Goal: Task Accomplishment & Management: Complete application form

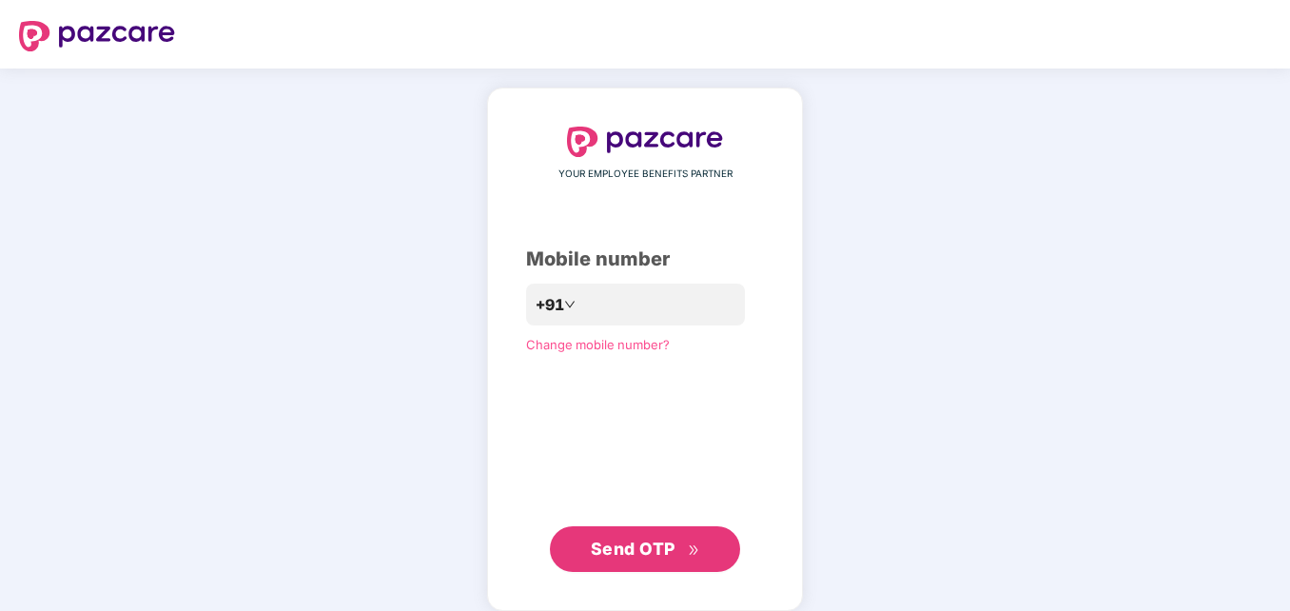
drag, startPoint x: 0, startPoint y: 0, endPoint x: 311, endPoint y: 289, distance: 424.8
click at [311, 289] on div "YOUR EMPLOYEE BENEFITS PARTNER Mobile number +91 Change mobile number? Send OTP" at bounding box center [645, 349] width 1290 height 561
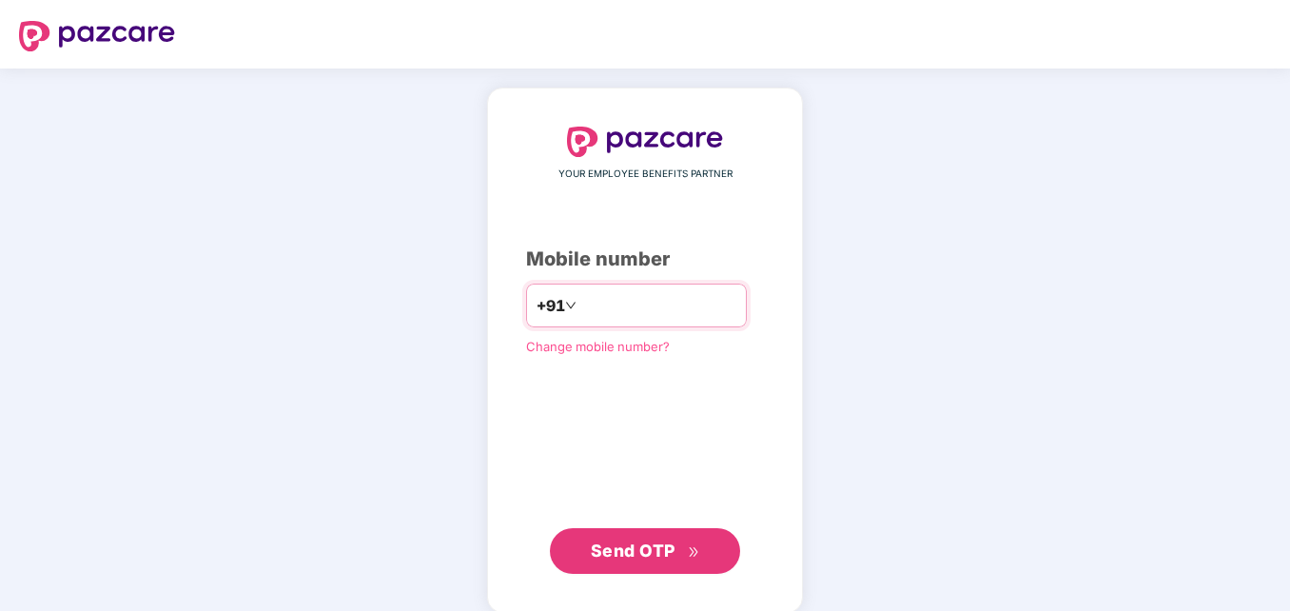
click at [598, 306] on input "number" at bounding box center [658, 305] width 156 height 30
type input "**********"
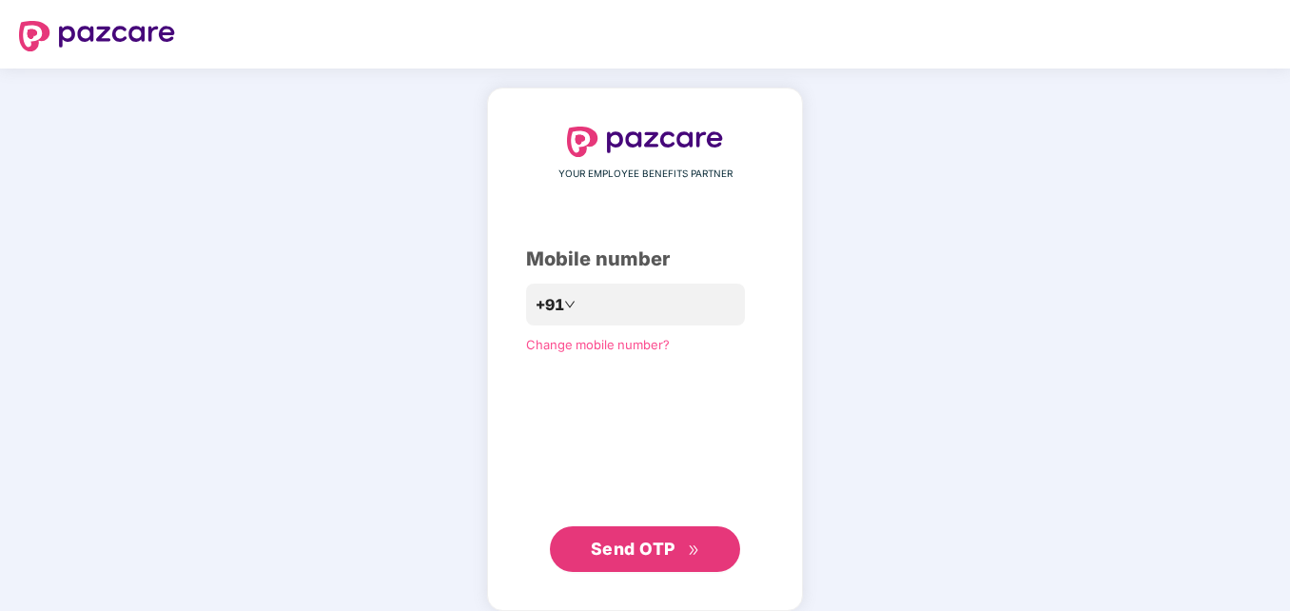
click at [627, 551] on span "Send OTP" at bounding box center [633, 549] width 85 height 20
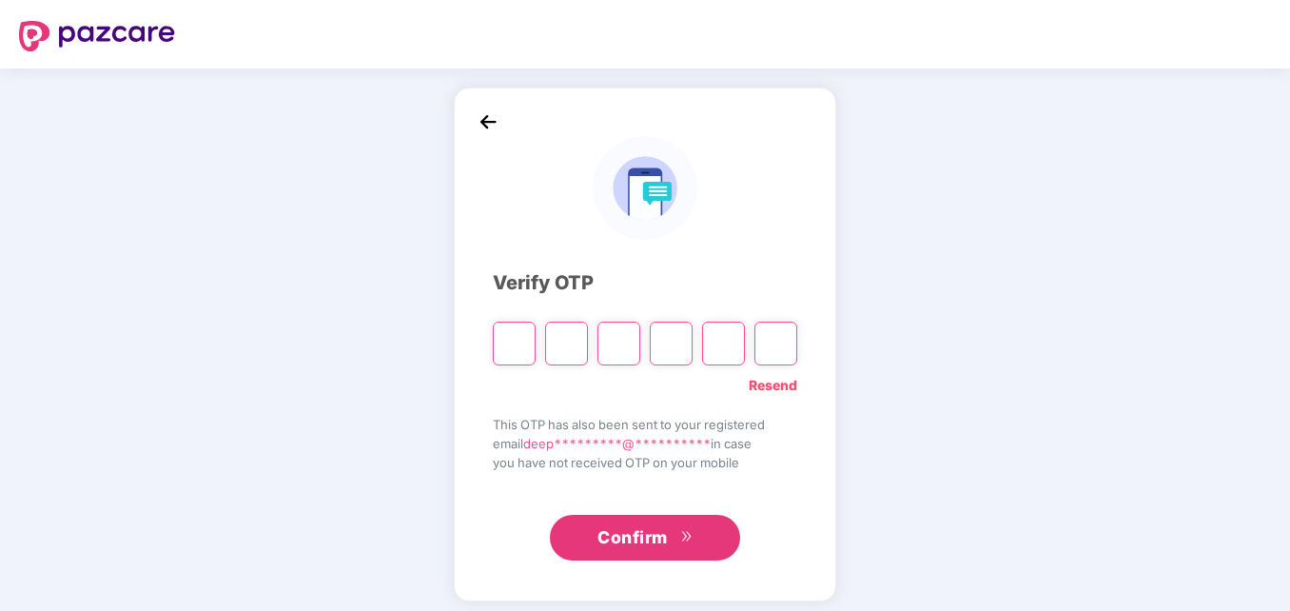
type input "*"
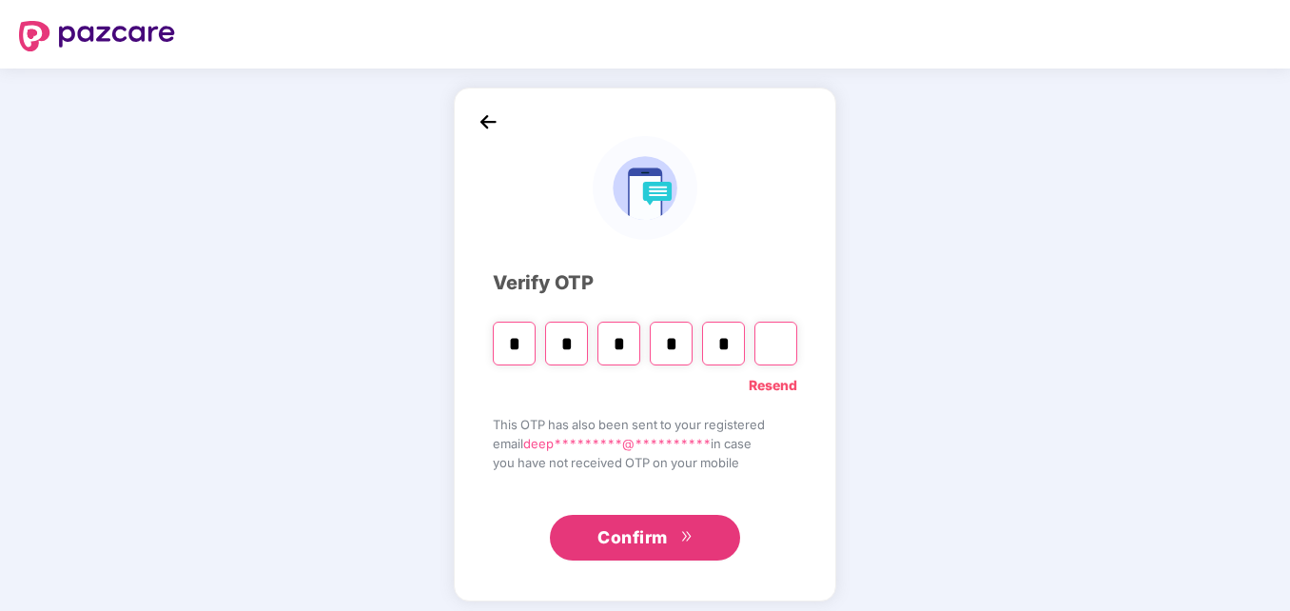
type input "*"
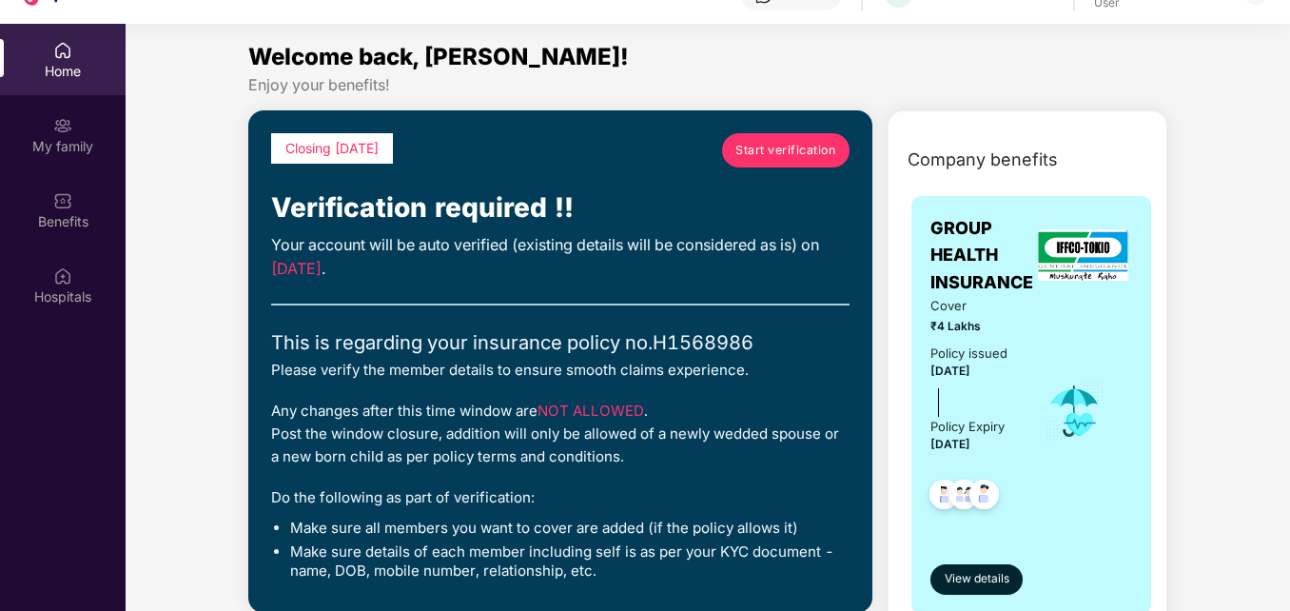
scroll to position [107, 0]
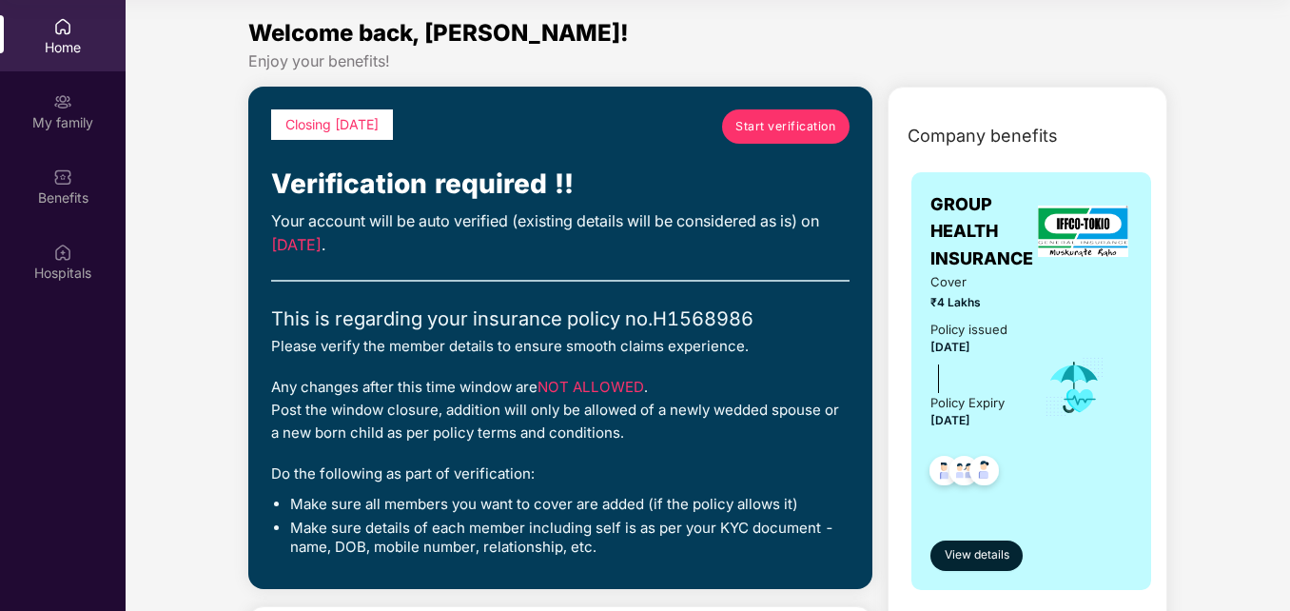
click at [778, 139] on link "Start verification" at bounding box center [785, 126] width 127 height 34
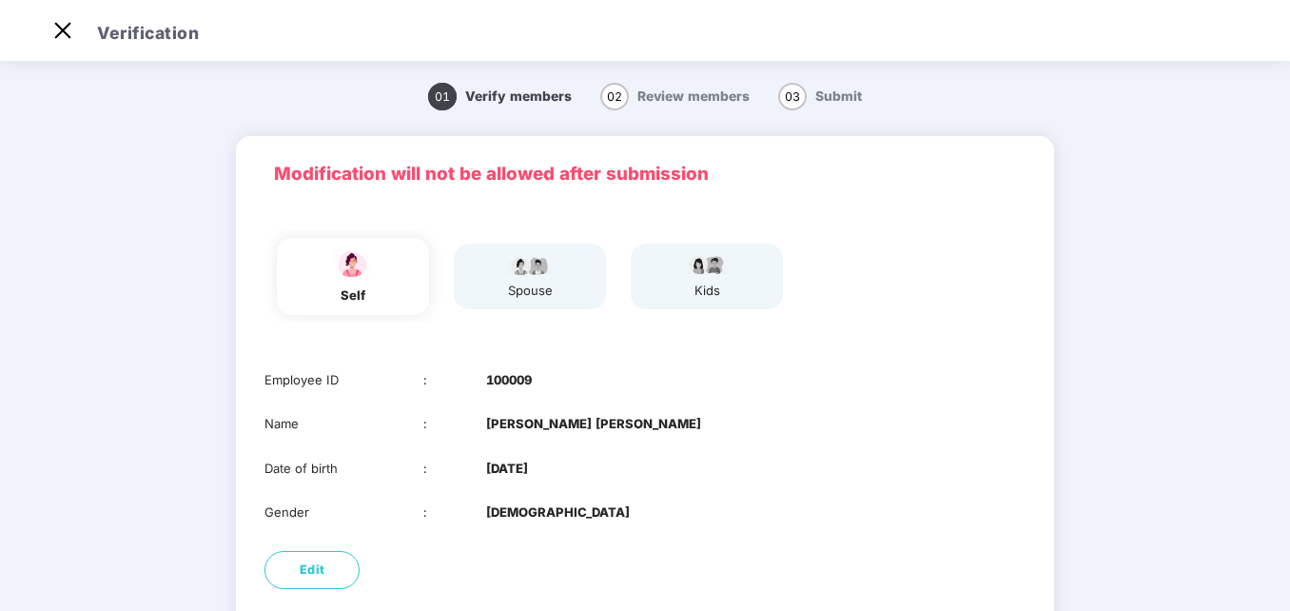
scroll to position [46, 0]
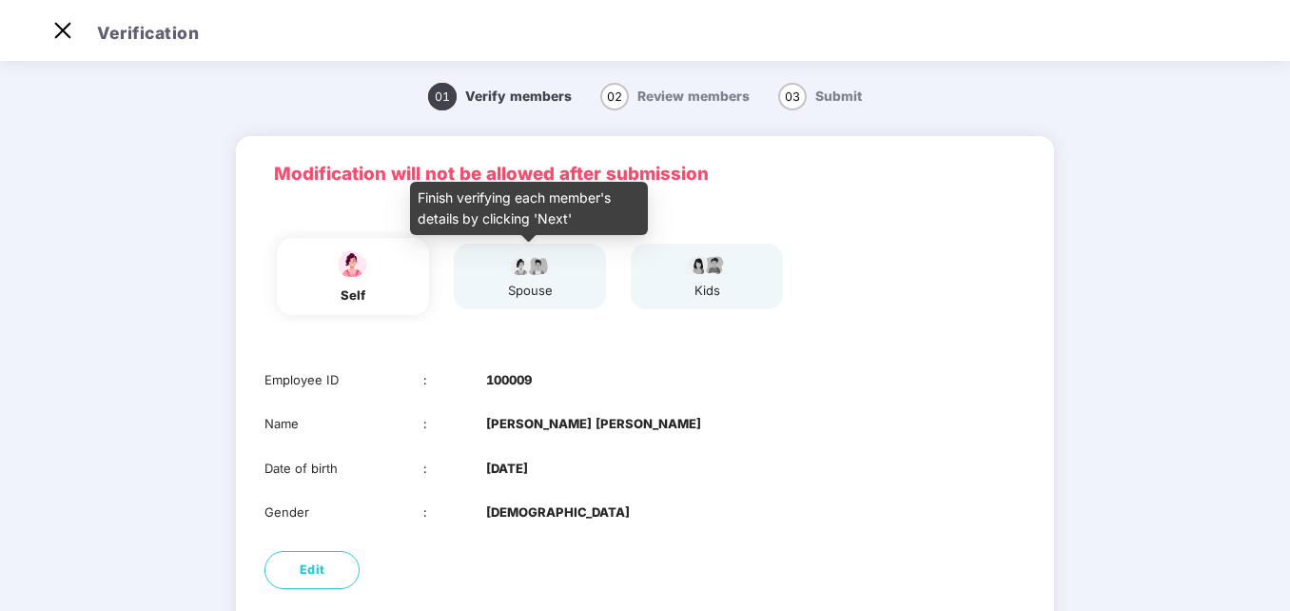
click at [551, 276] on div "spouse" at bounding box center [530, 277] width 48 height 48
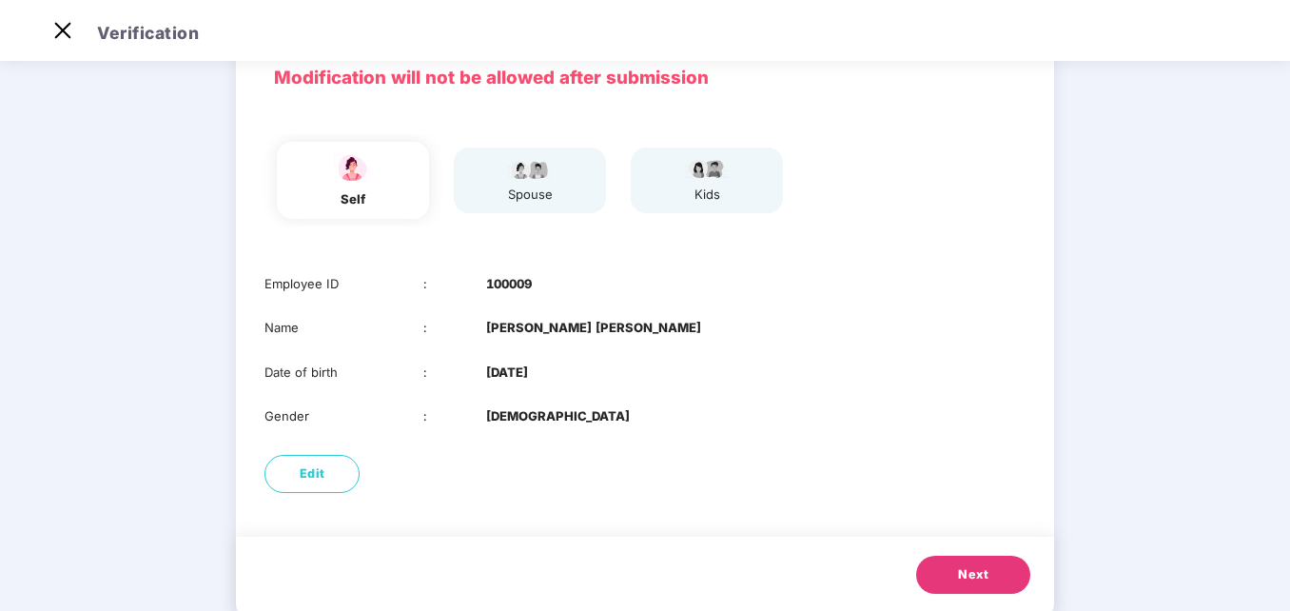
scroll to position [142, 0]
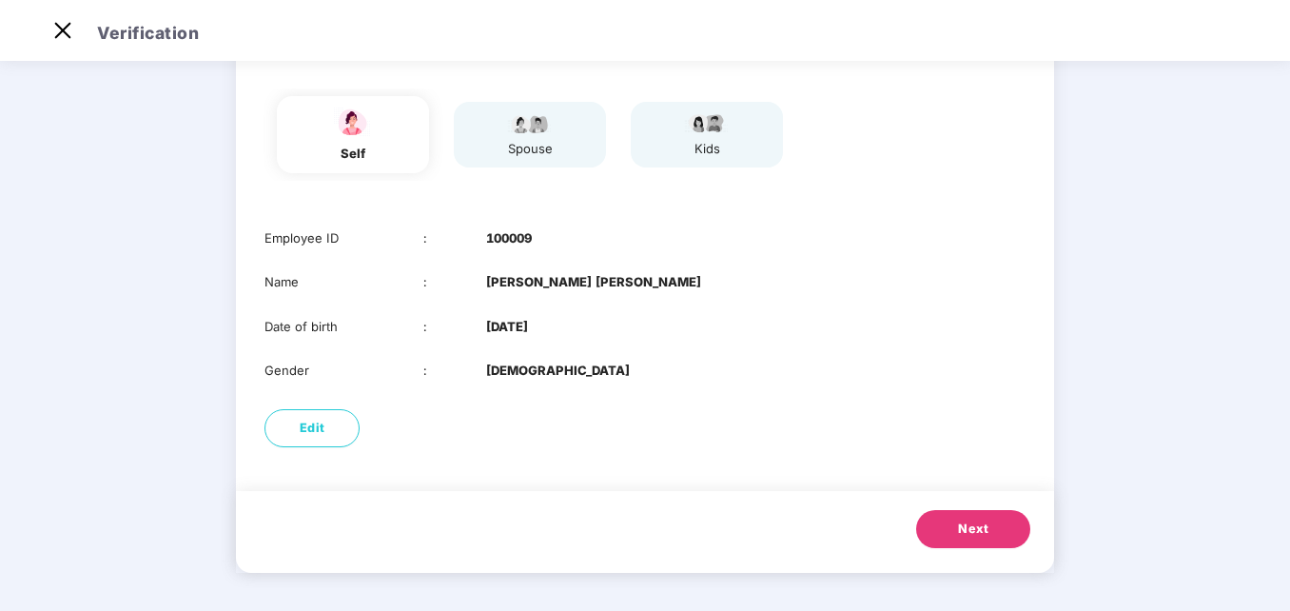
click at [982, 529] on span "Next" at bounding box center [973, 528] width 30 height 19
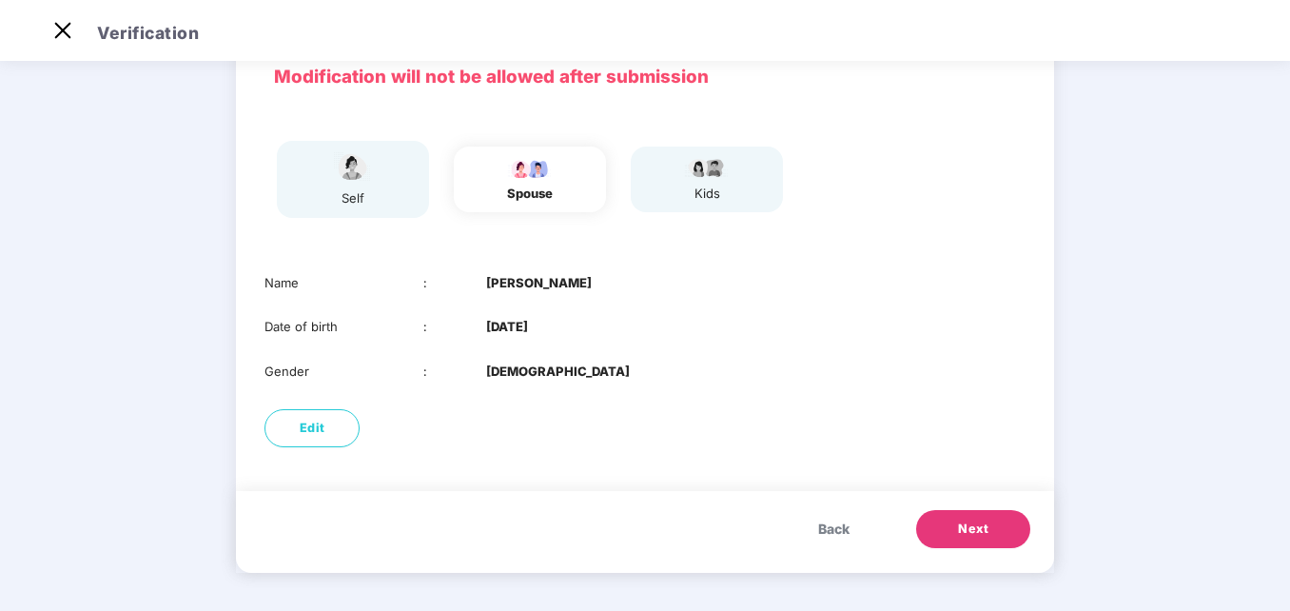
click at [982, 529] on span "Next" at bounding box center [973, 528] width 30 height 19
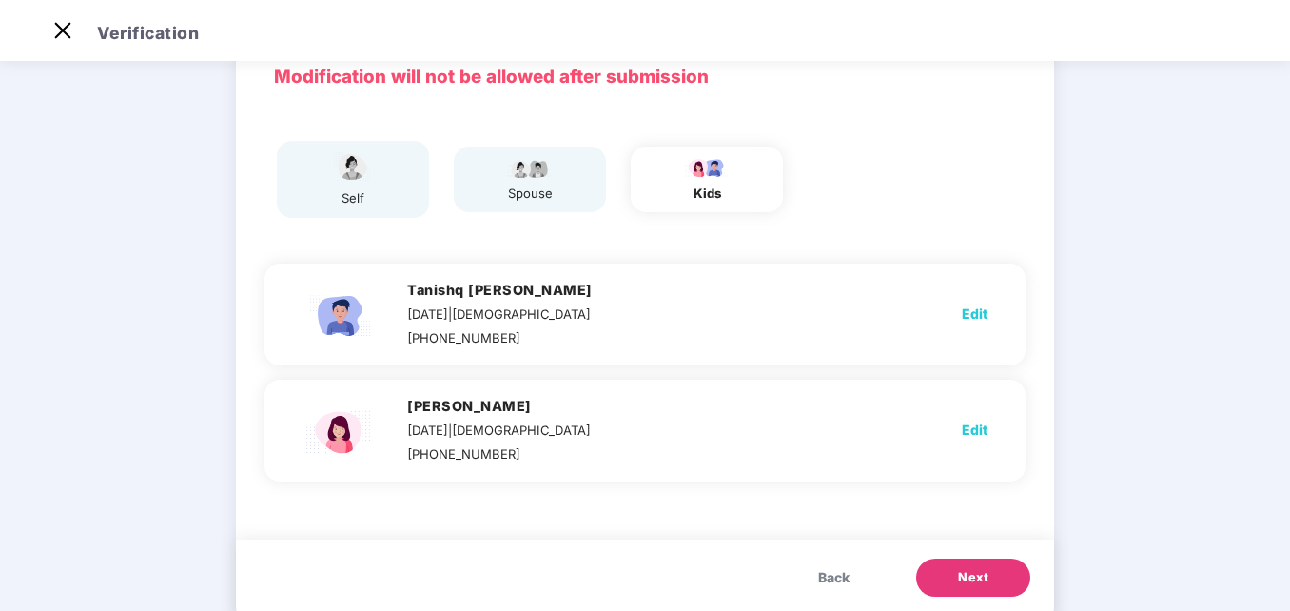
scroll to position [142, 0]
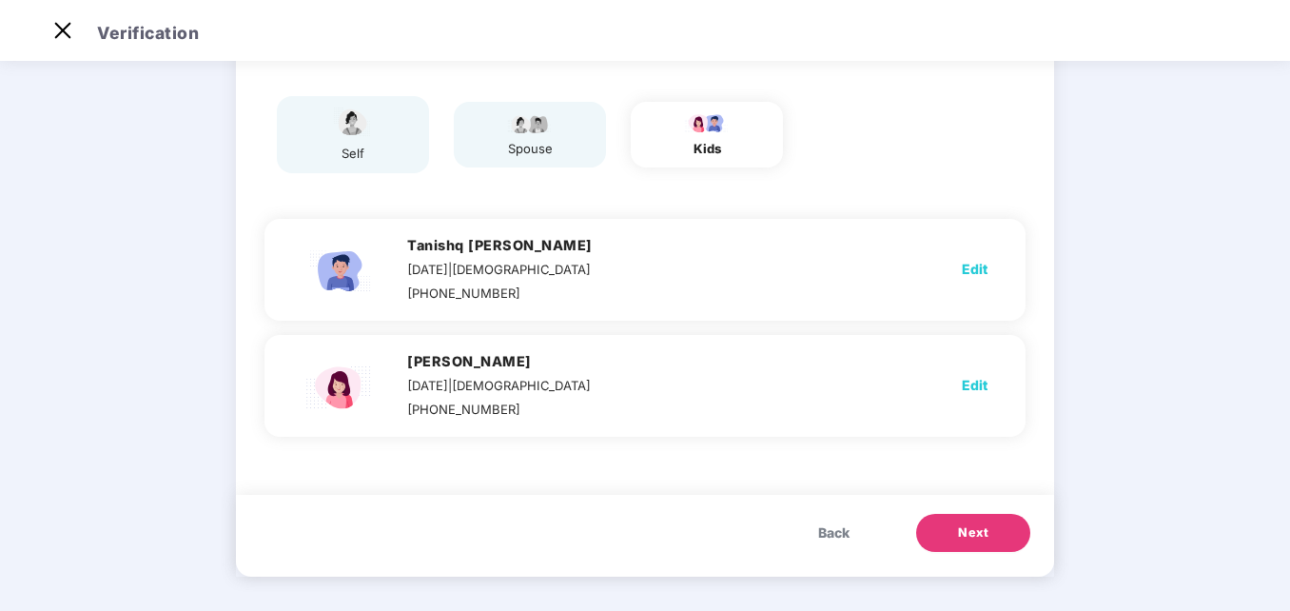
click at [978, 268] on span "Edit" at bounding box center [975, 269] width 26 height 21
select select "****"
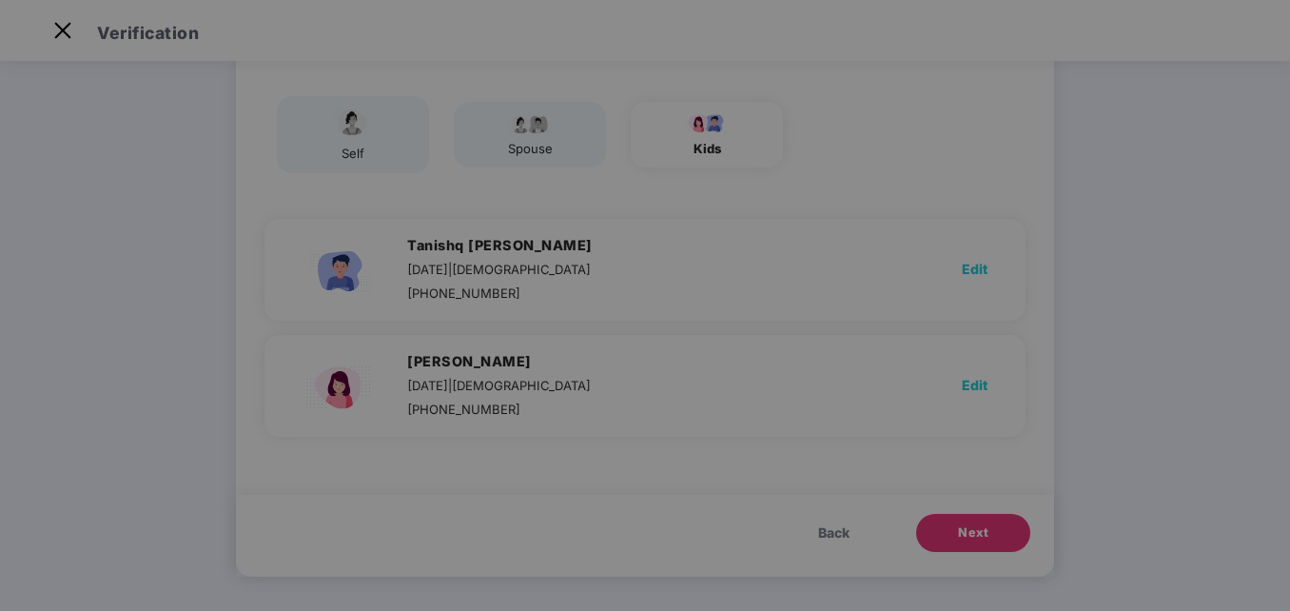
scroll to position [0, 0]
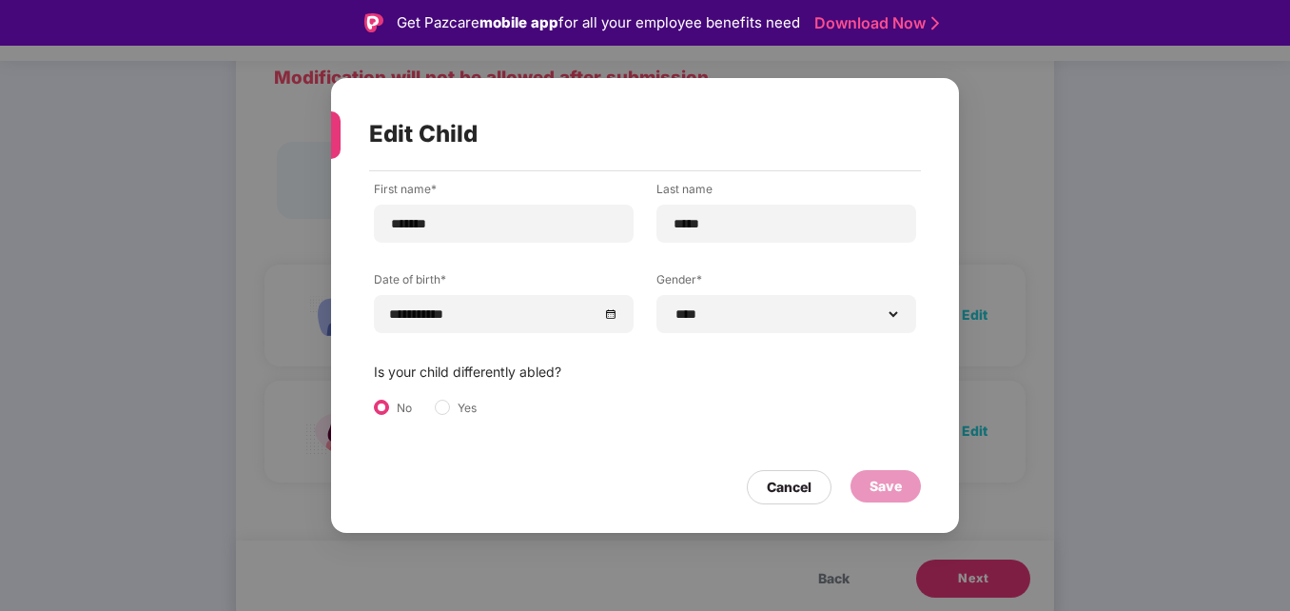
drag, startPoint x: 935, startPoint y: 190, endPoint x: 937, endPoint y: 243, distance: 52.4
click at [937, 243] on div "**********" at bounding box center [645, 342] width 628 height 343
click at [800, 481] on div "Cancel" at bounding box center [789, 487] width 45 height 21
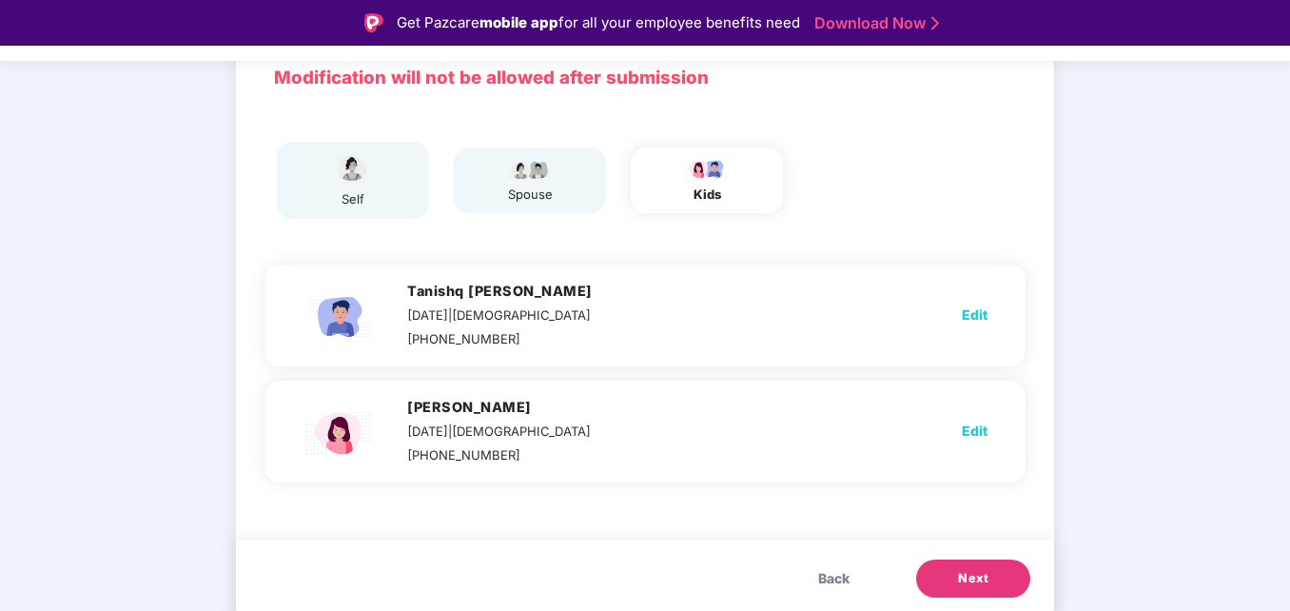
click at [975, 313] on span "Edit" at bounding box center [975, 314] width 26 height 21
select select "****"
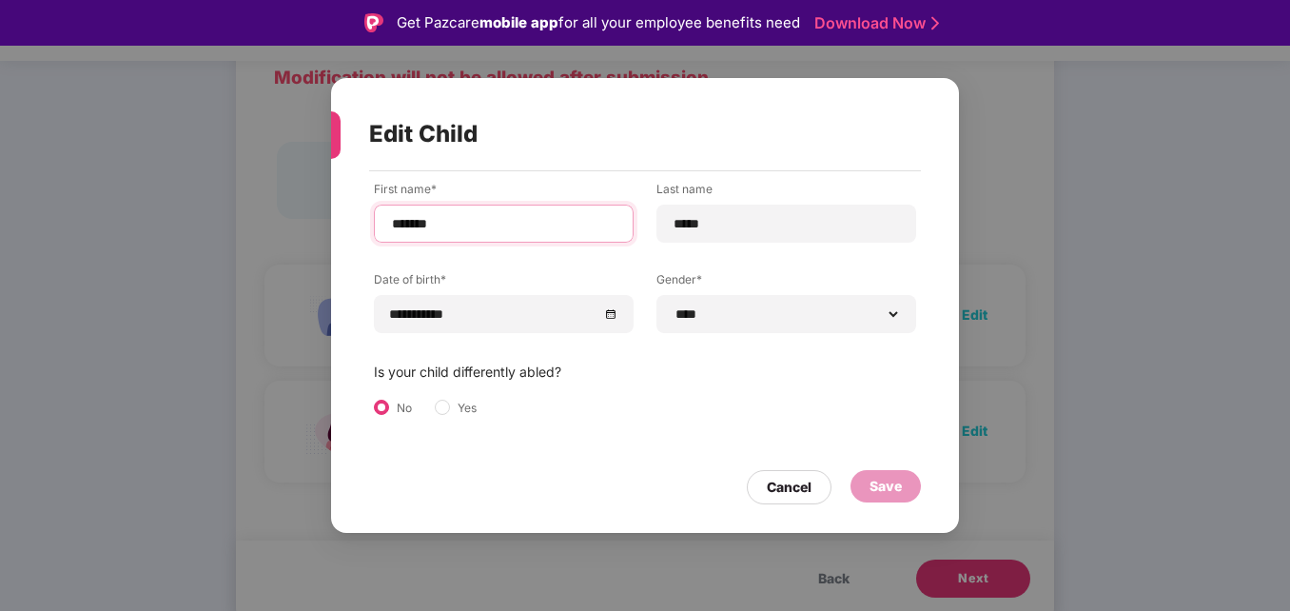
click at [576, 224] on input "*******" at bounding box center [503, 224] width 227 height 20
click at [818, 483] on div "Cancel" at bounding box center [789, 487] width 85 height 34
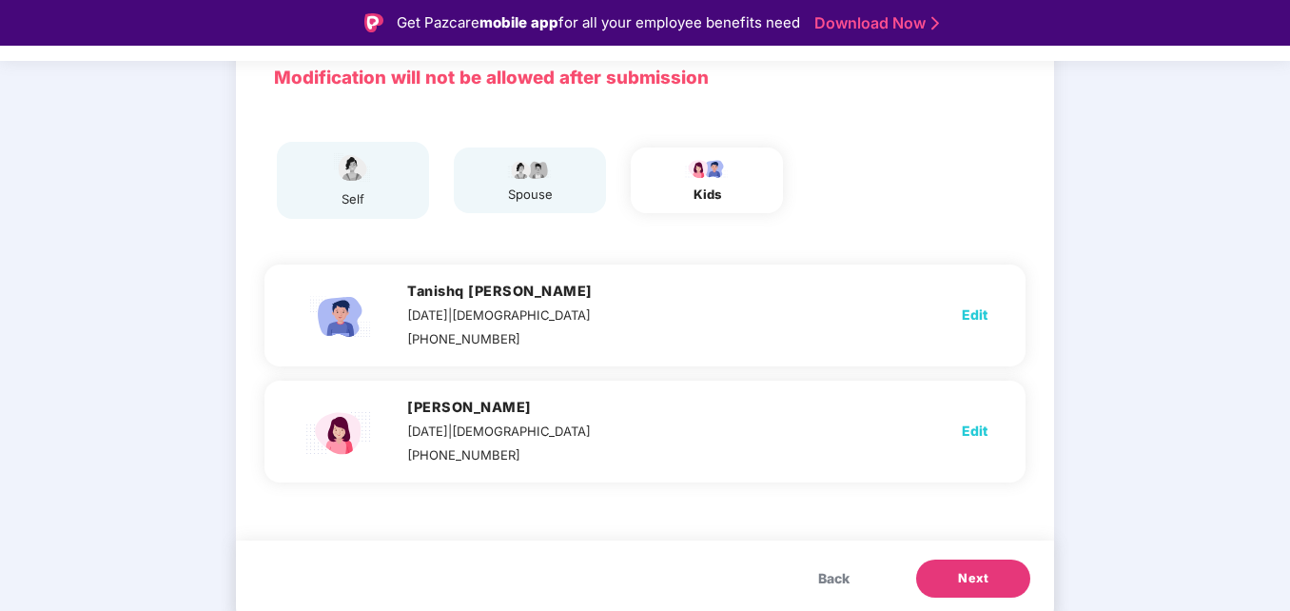
click at [970, 578] on span "Next" at bounding box center [973, 578] width 30 height 19
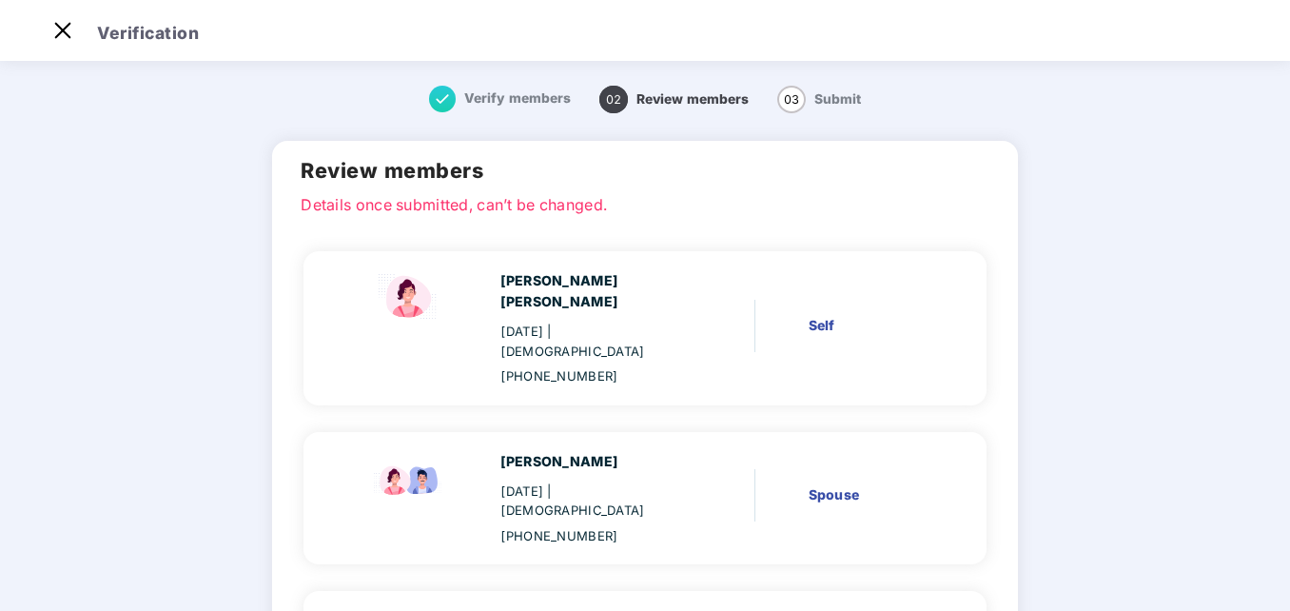
click at [1281, 554] on main "Verify members 02 Review members 03 Submit Review members Details once submitte…" at bounding box center [645, 550] width 1290 height 987
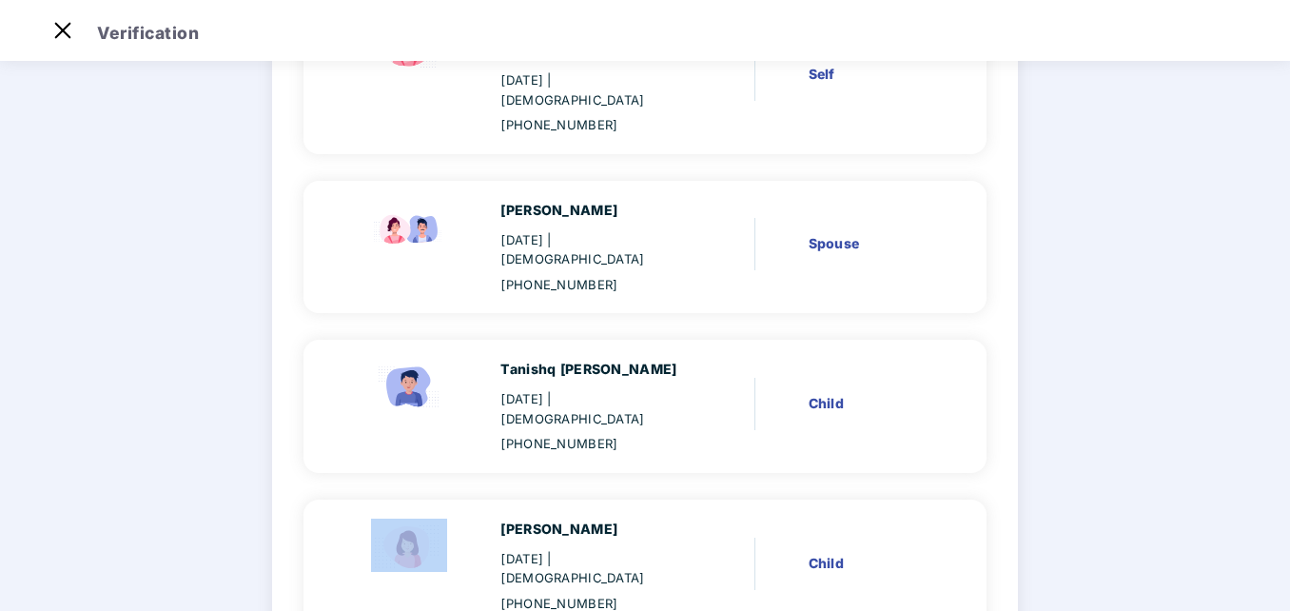
scroll to position [257, 0]
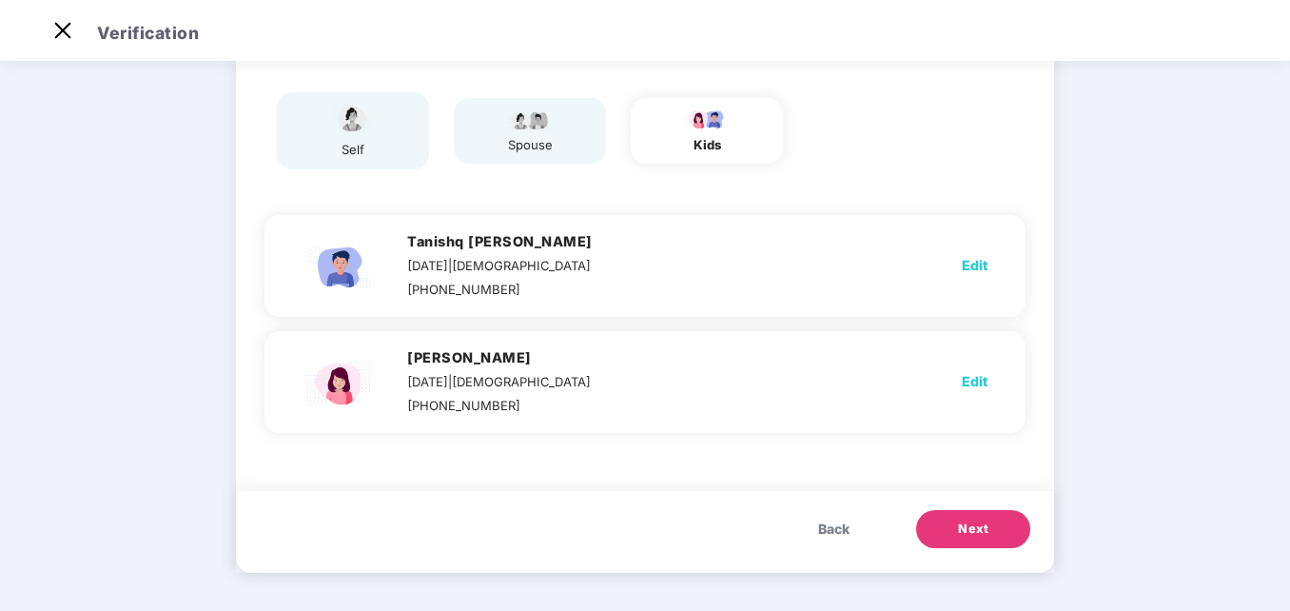
click at [836, 526] on span "Back" at bounding box center [833, 529] width 31 height 21
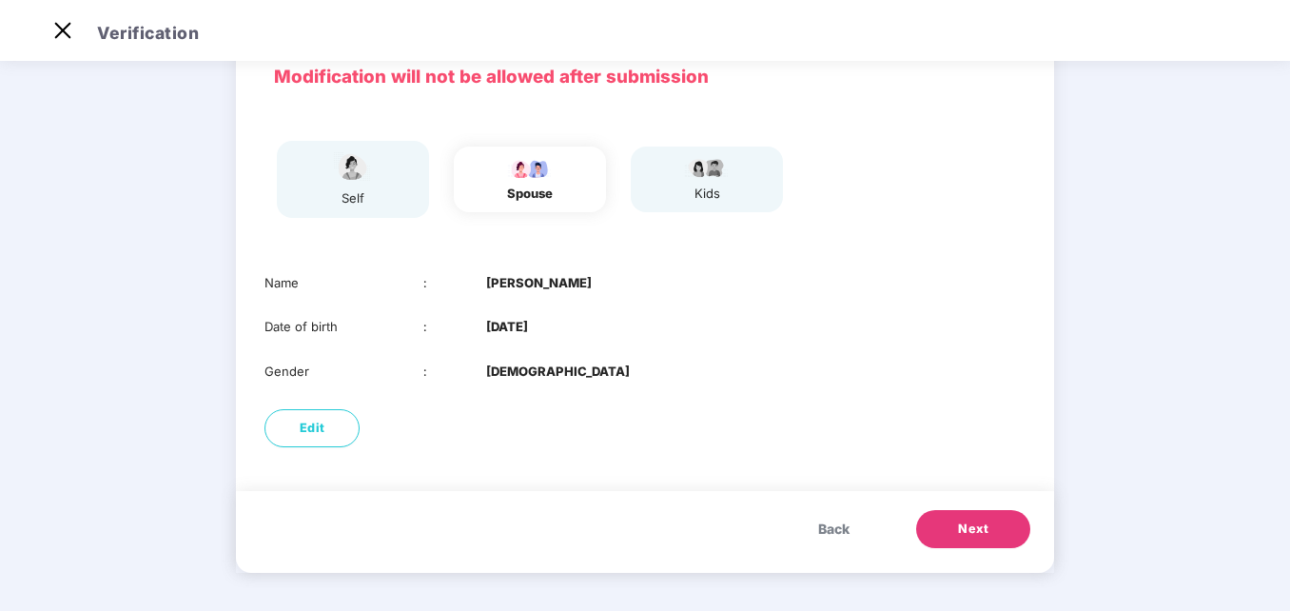
scroll to position [97, 0]
click at [836, 526] on span "Back" at bounding box center [833, 529] width 31 height 21
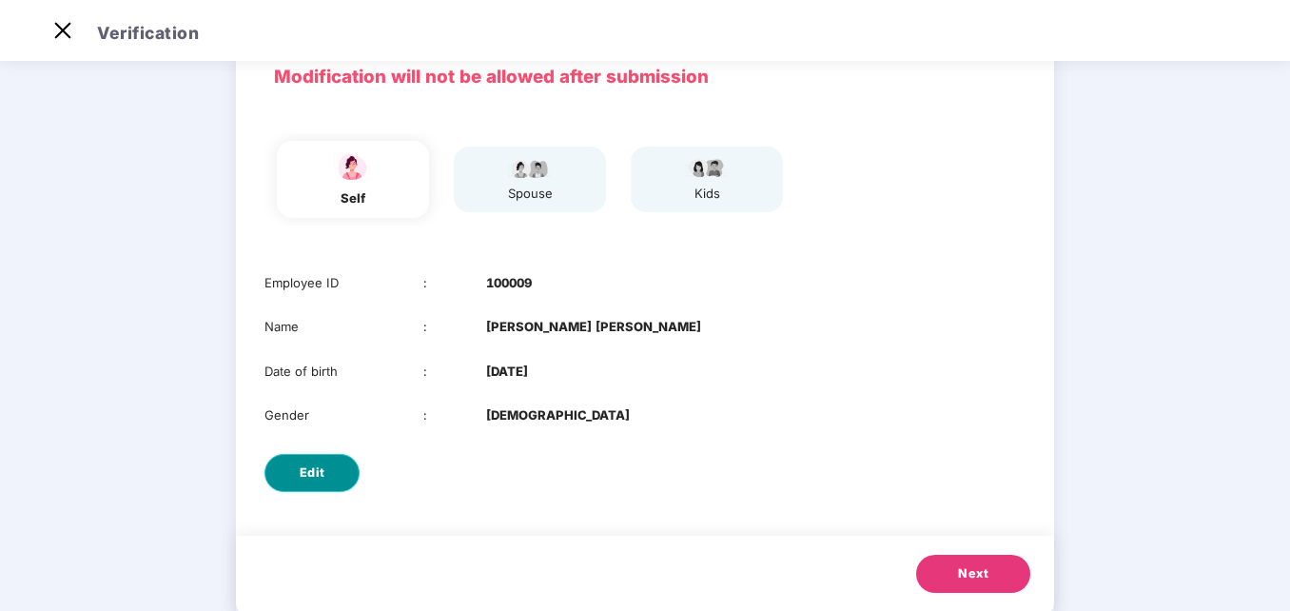
click at [278, 470] on button "Edit" at bounding box center [311, 473] width 95 height 38
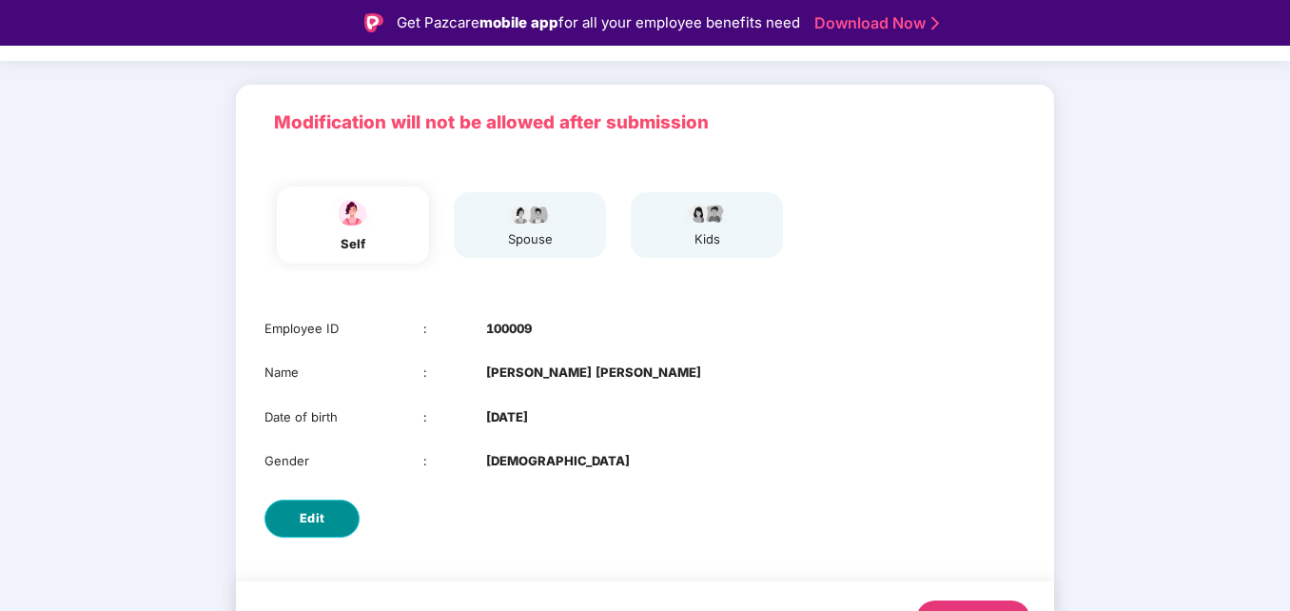
select select "******"
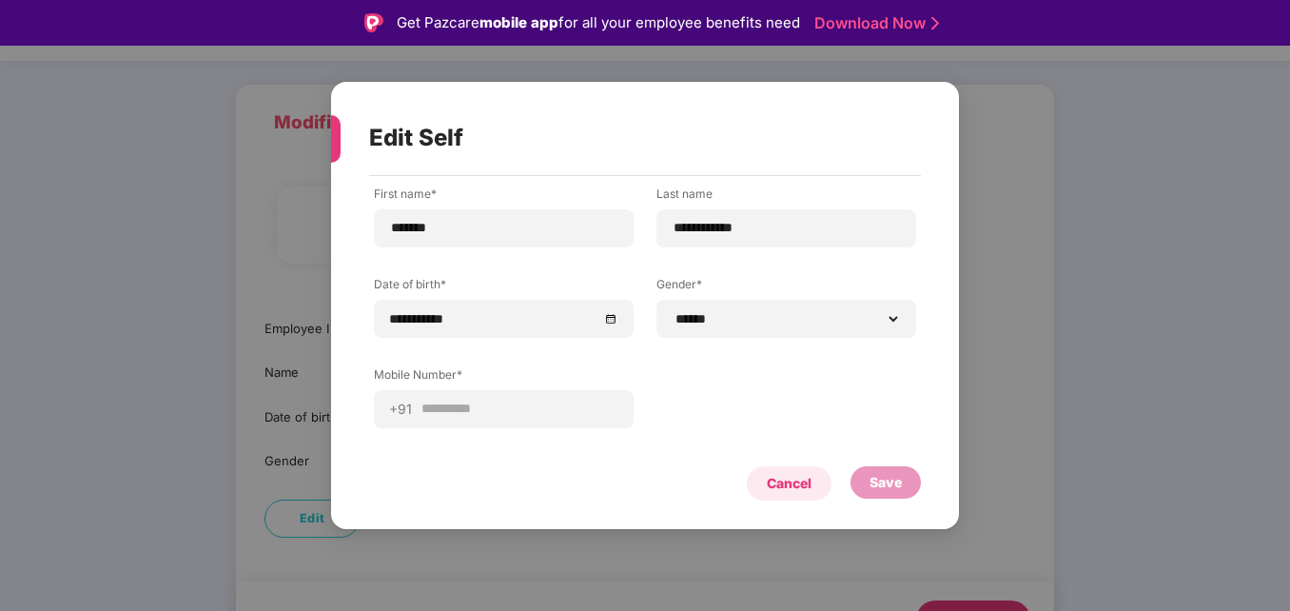
click at [808, 488] on div "Cancel" at bounding box center [789, 483] width 45 height 21
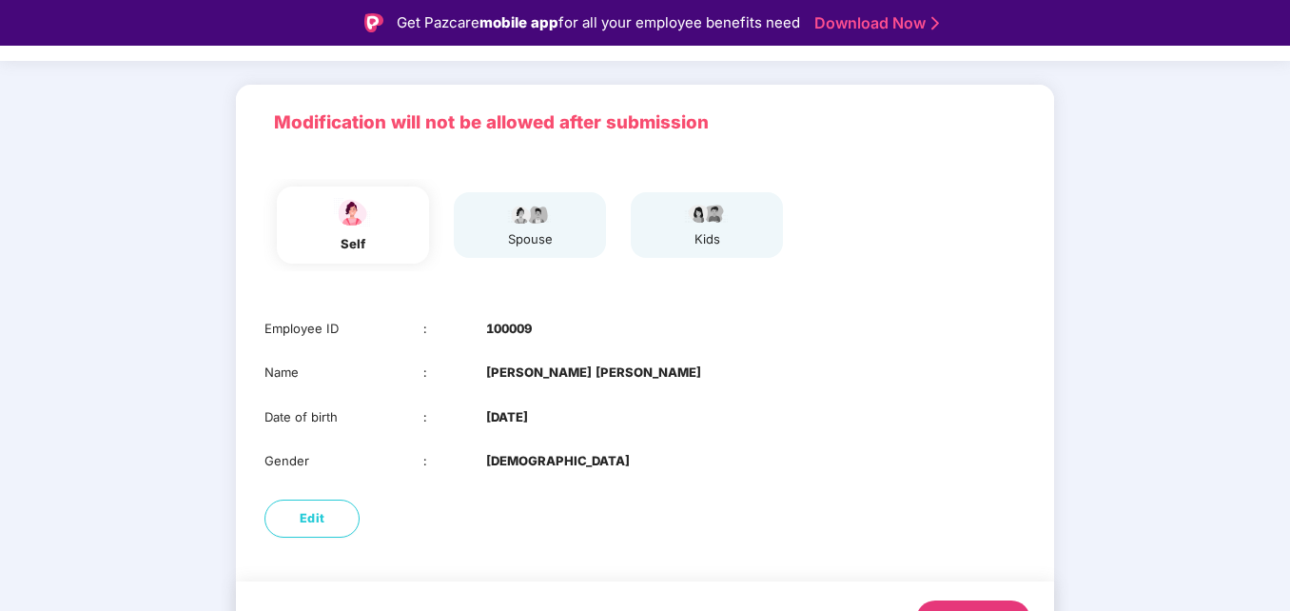
click at [979, 603] on button "Next" at bounding box center [973, 619] width 114 height 38
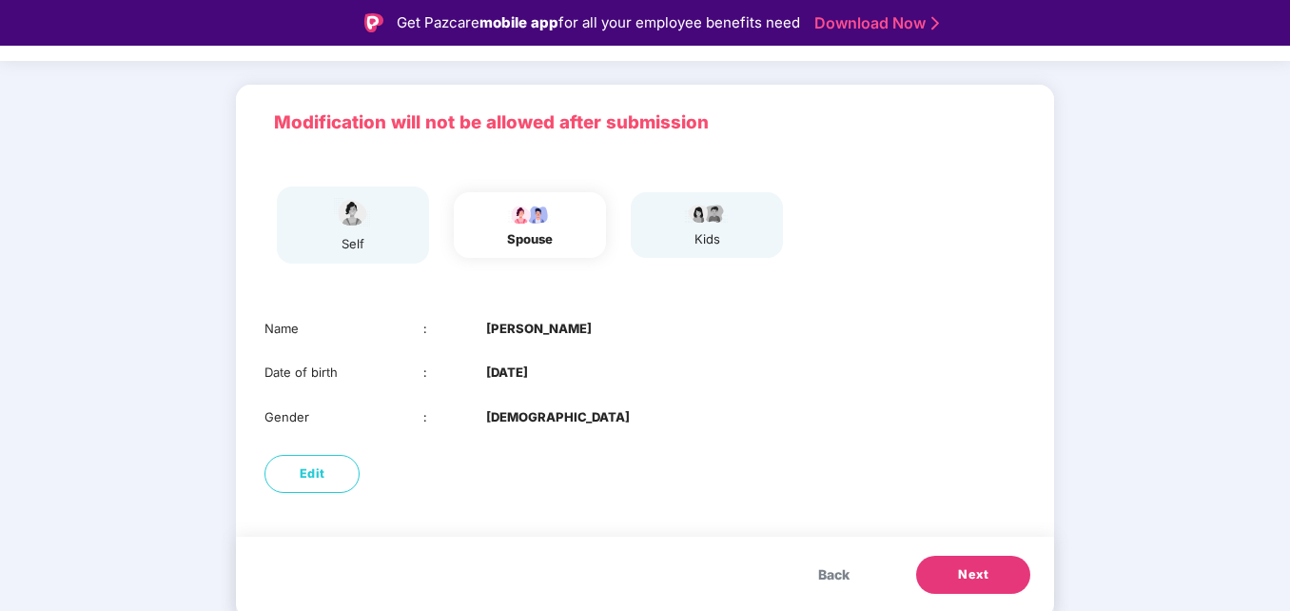
scroll to position [46, 0]
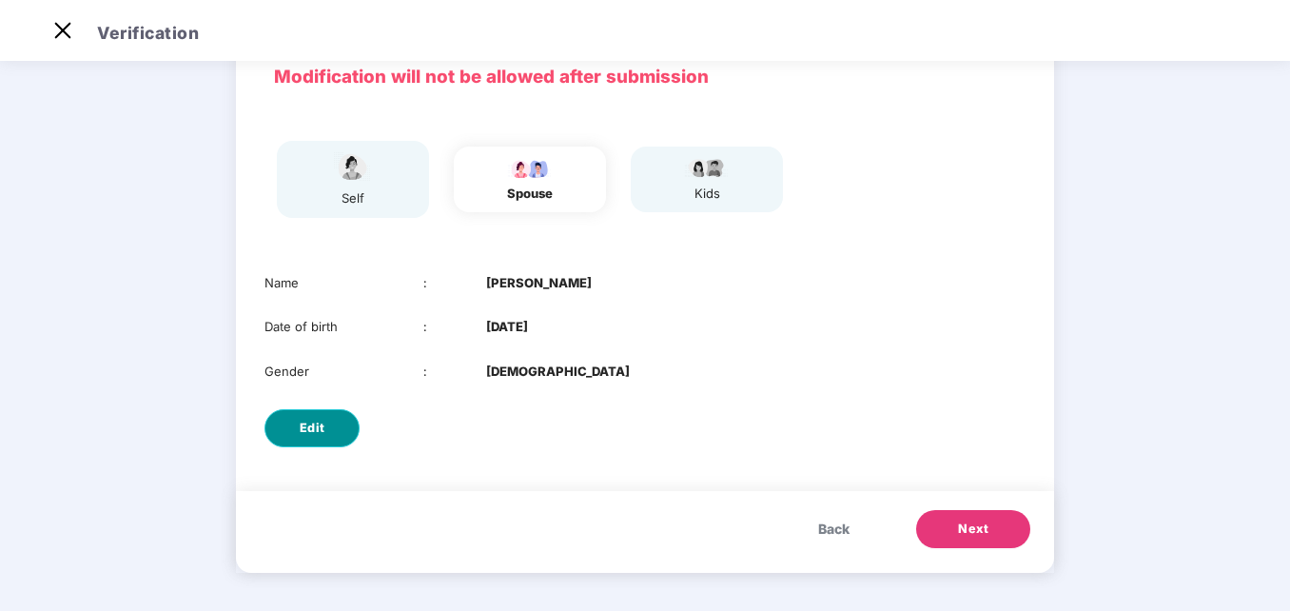
click at [325, 427] on button "Edit" at bounding box center [311, 428] width 95 height 38
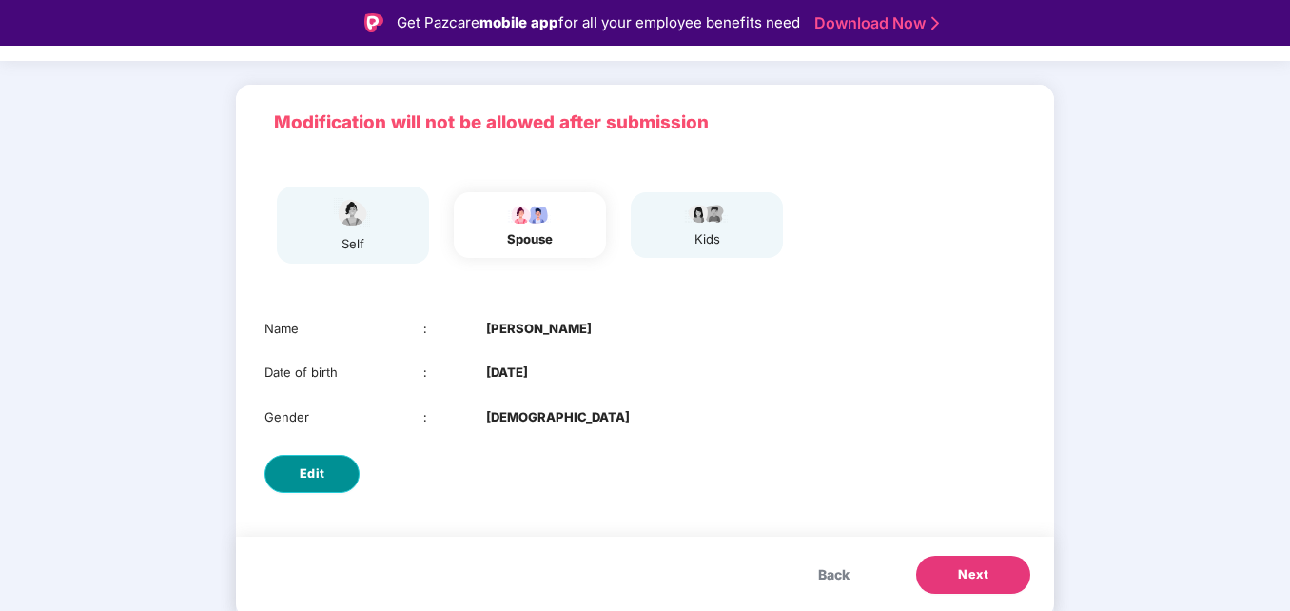
select select "****"
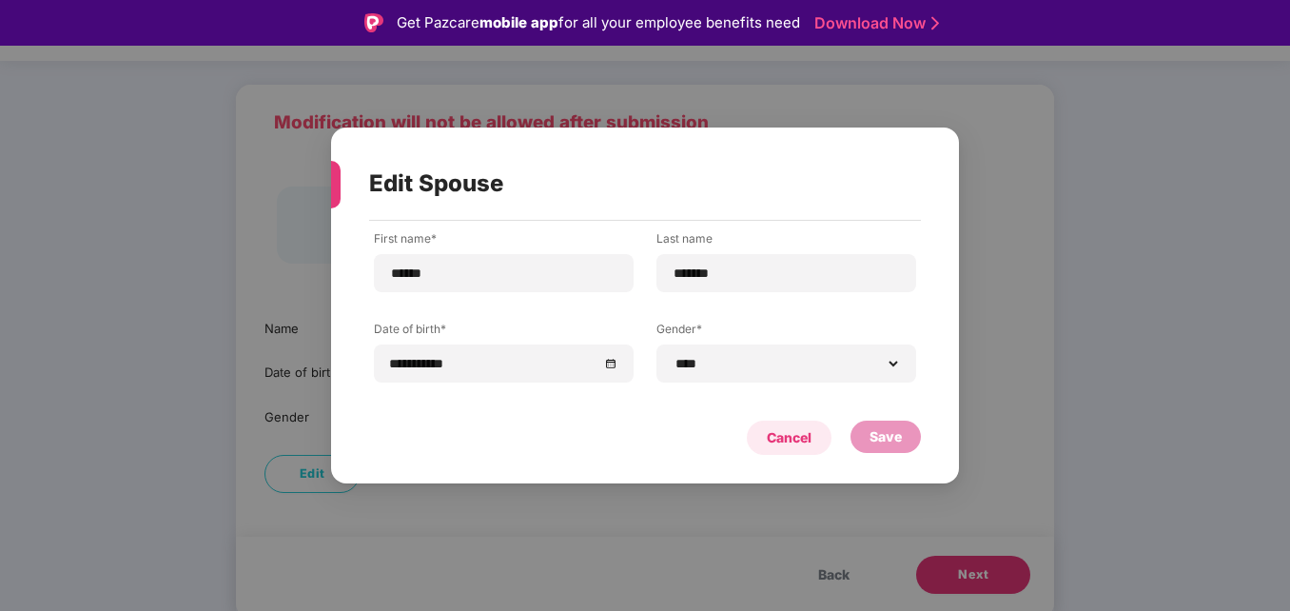
click at [802, 441] on div "Cancel" at bounding box center [789, 437] width 45 height 21
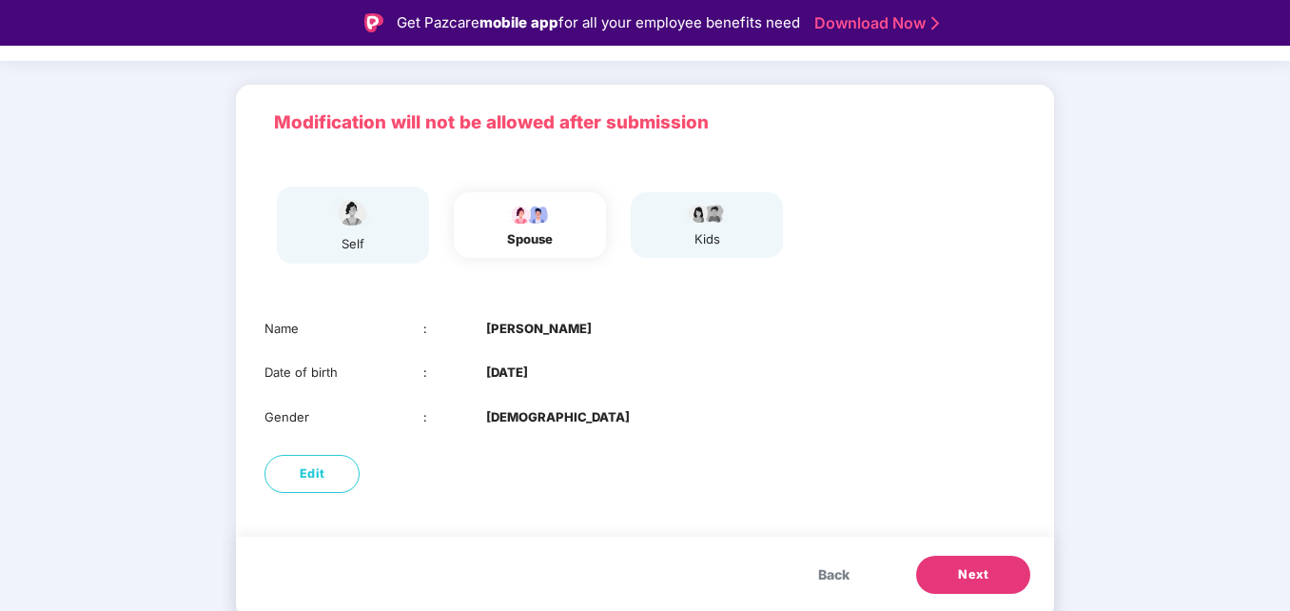
click at [966, 561] on button "Next" at bounding box center [973, 575] width 114 height 38
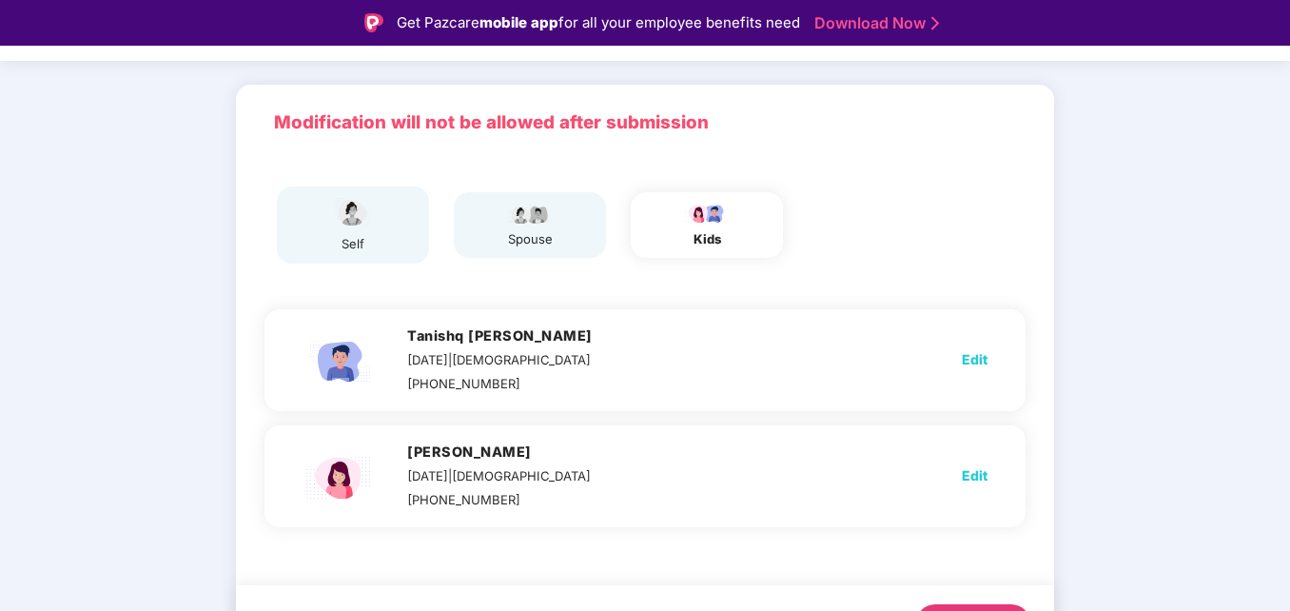
scroll to position [46, 0]
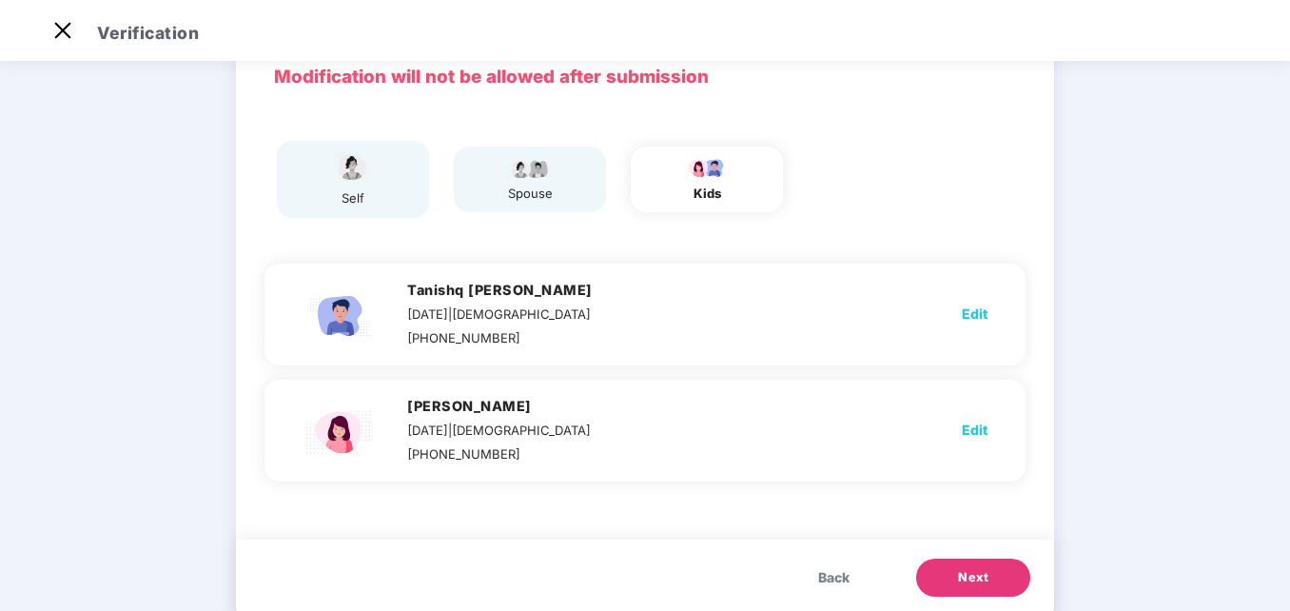
click at [980, 316] on span "Edit" at bounding box center [975, 314] width 26 height 21
select select "****"
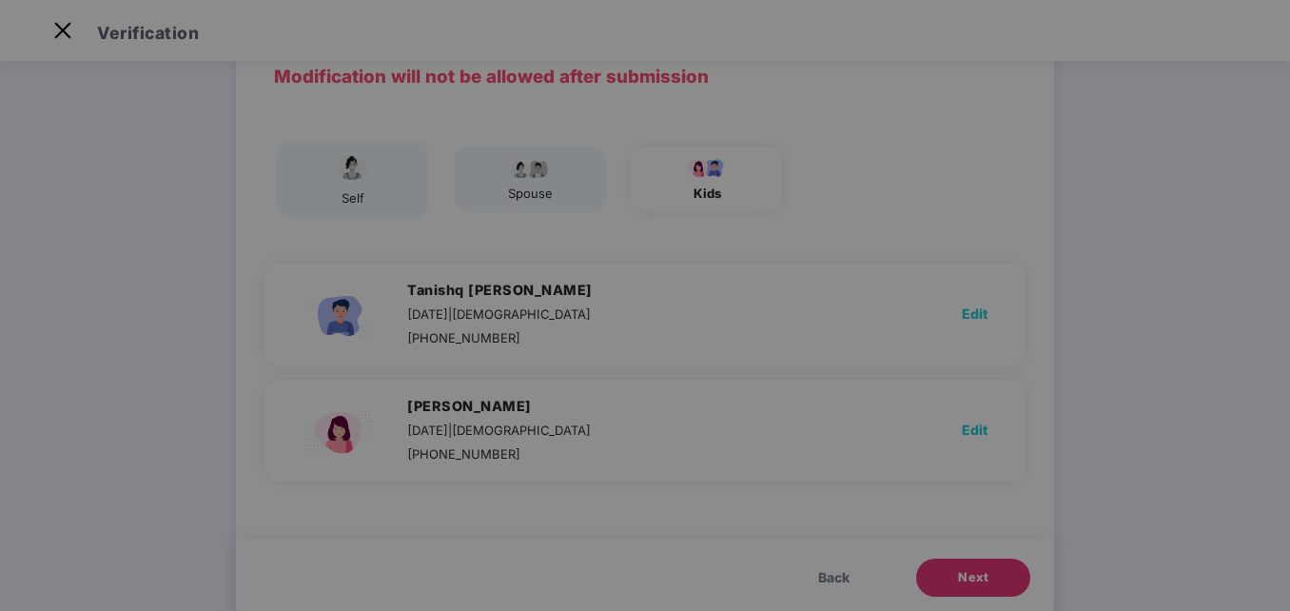
scroll to position [0, 0]
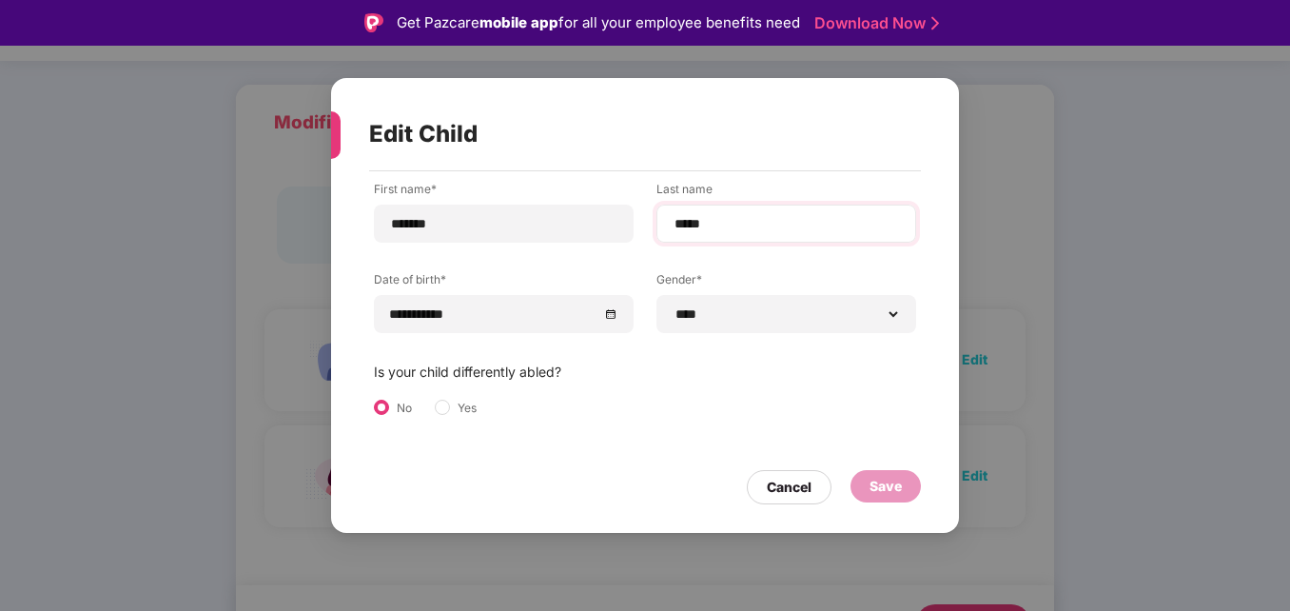
click at [671, 225] on div "*****" at bounding box center [786, 224] width 260 height 38
type input "**********"
click at [875, 485] on div "Save" at bounding box center [886, 486] width 32 height 21
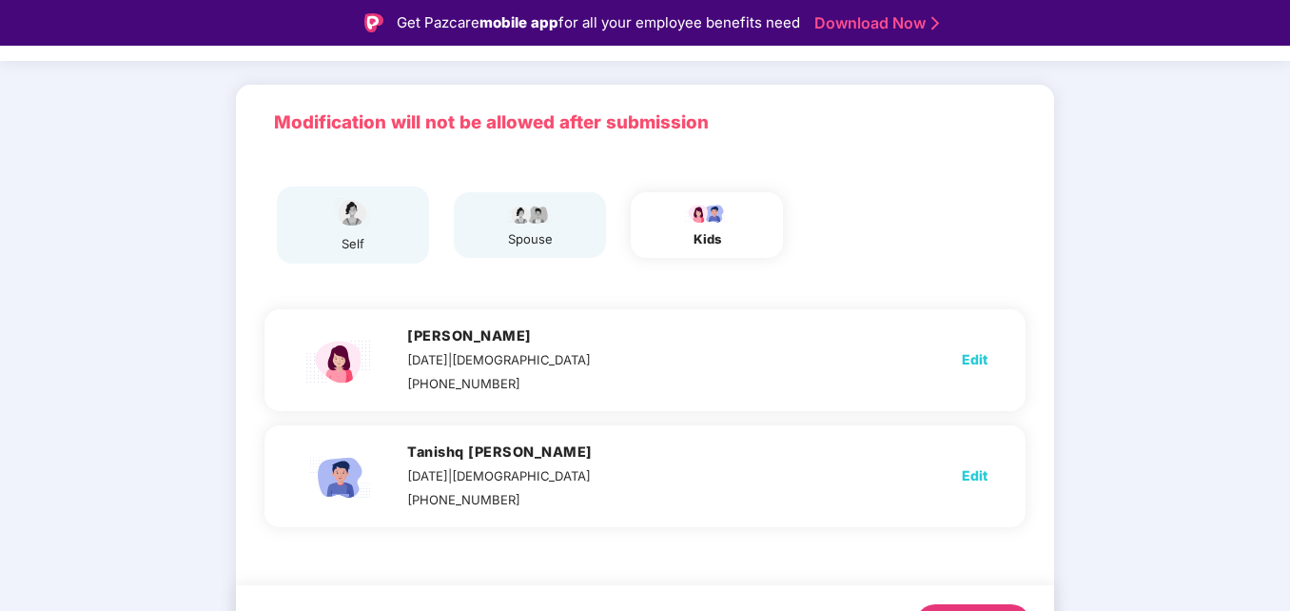
click at [980, 358] on span "Edit" at bounding box center [975, 359] width 26 height 21
select select "******"
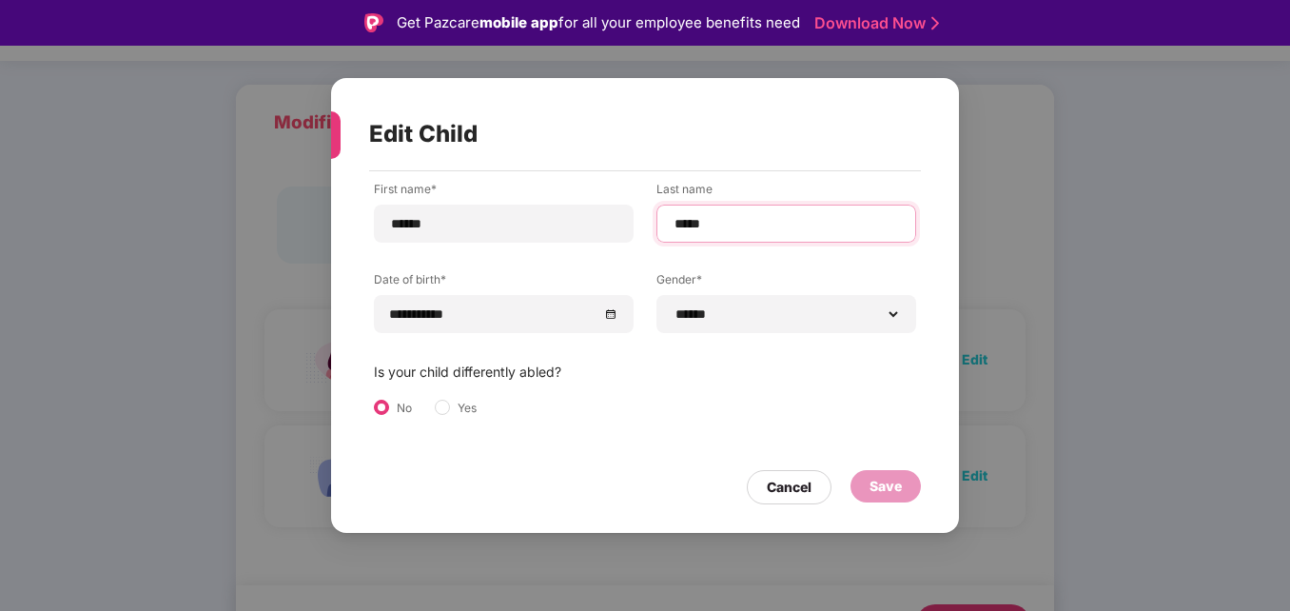
click at [674, 222] on input "*****" at bounding box center [786, 224] width 227 height 20
type input "**********"
click at [883, 480] on div "Save" at bounding box center [886, 486] width 32 height 21
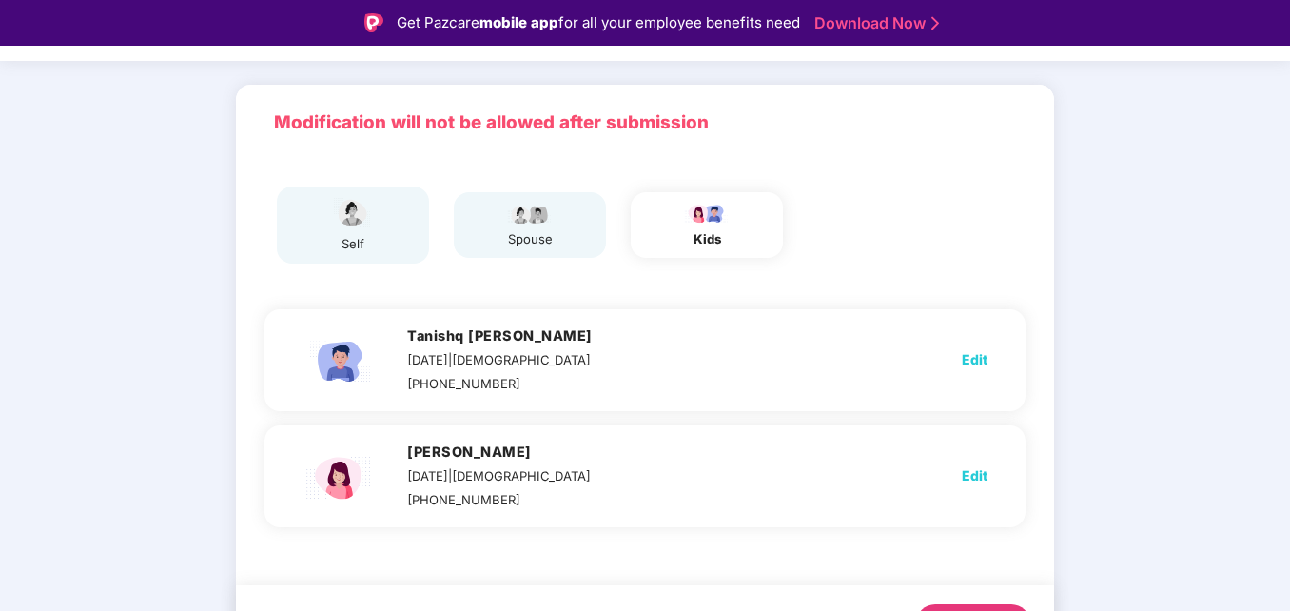
scroll to position [46, 0]
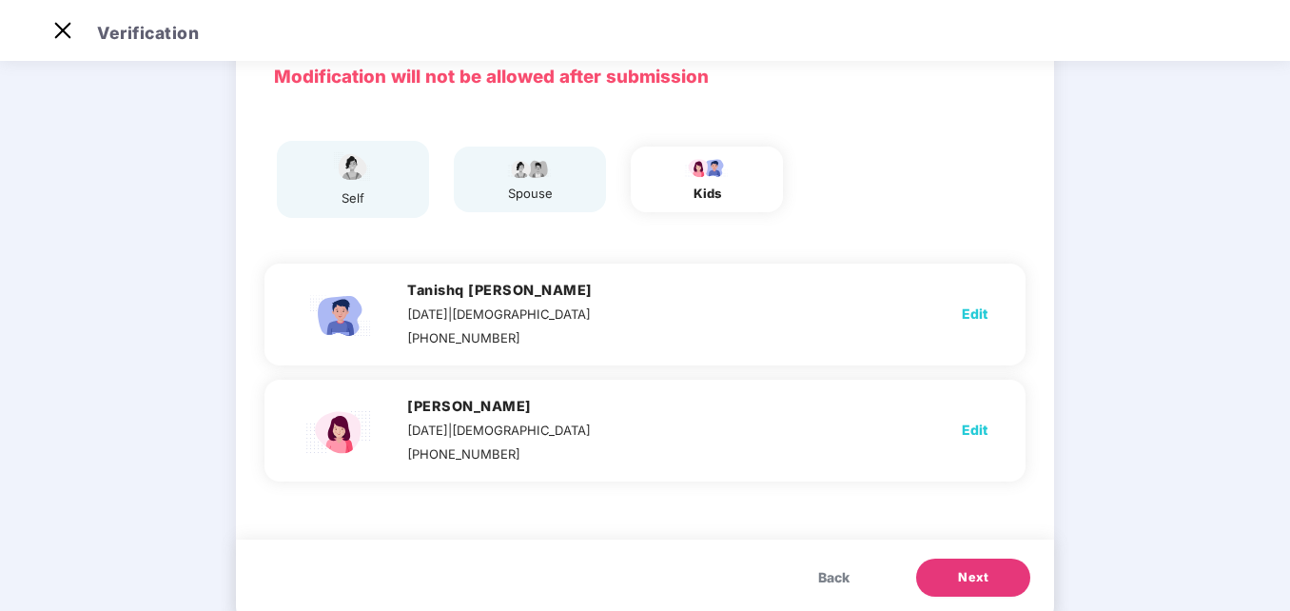
click at [973, 581] on span "Next" at bounding box center [973, 577] width 30 height 19
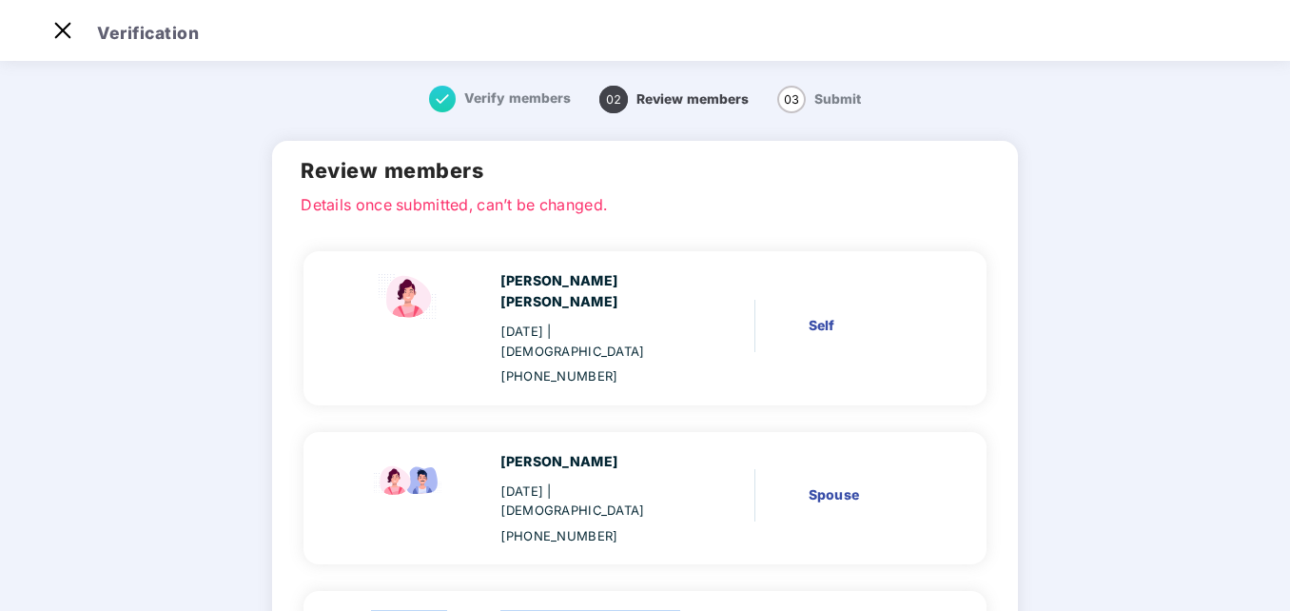
drag, startPoint x: 1287, startPoint y: 388, endPoint x: 1288, endPoint y: 530, distance: 141.8
click at [1288, 530] on div "Verification Verify members 02 Review members 03 Submit Review members Details …" at bounding box center [645, 305] width 1290 height 611
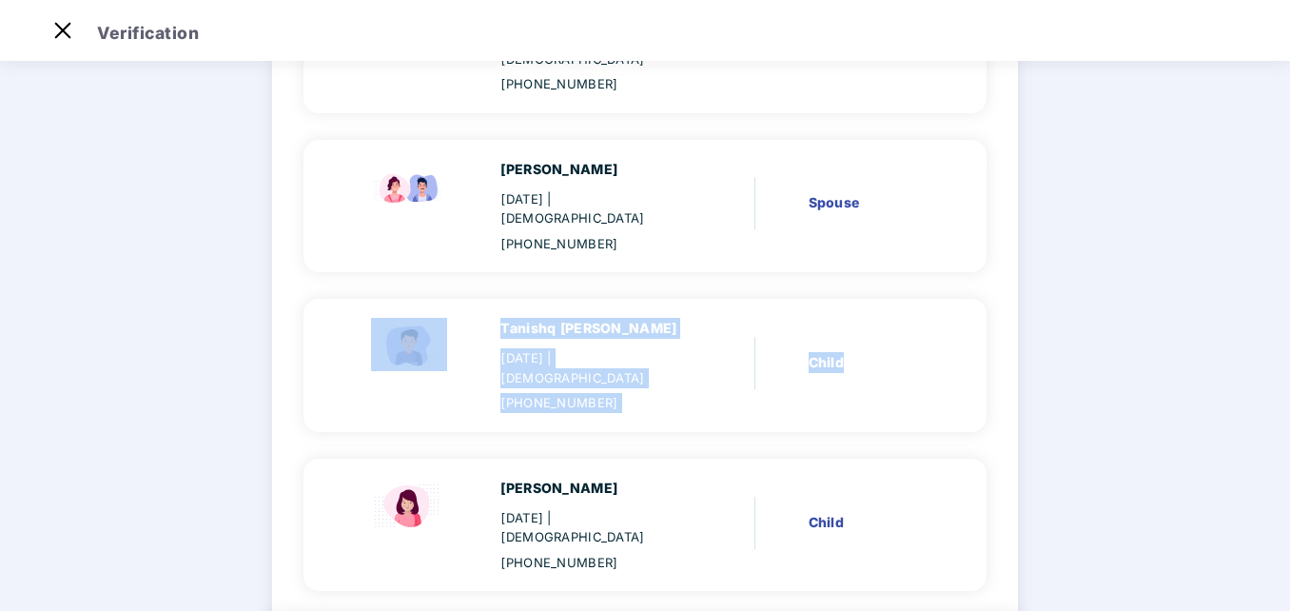
scroll to position [335, 0]
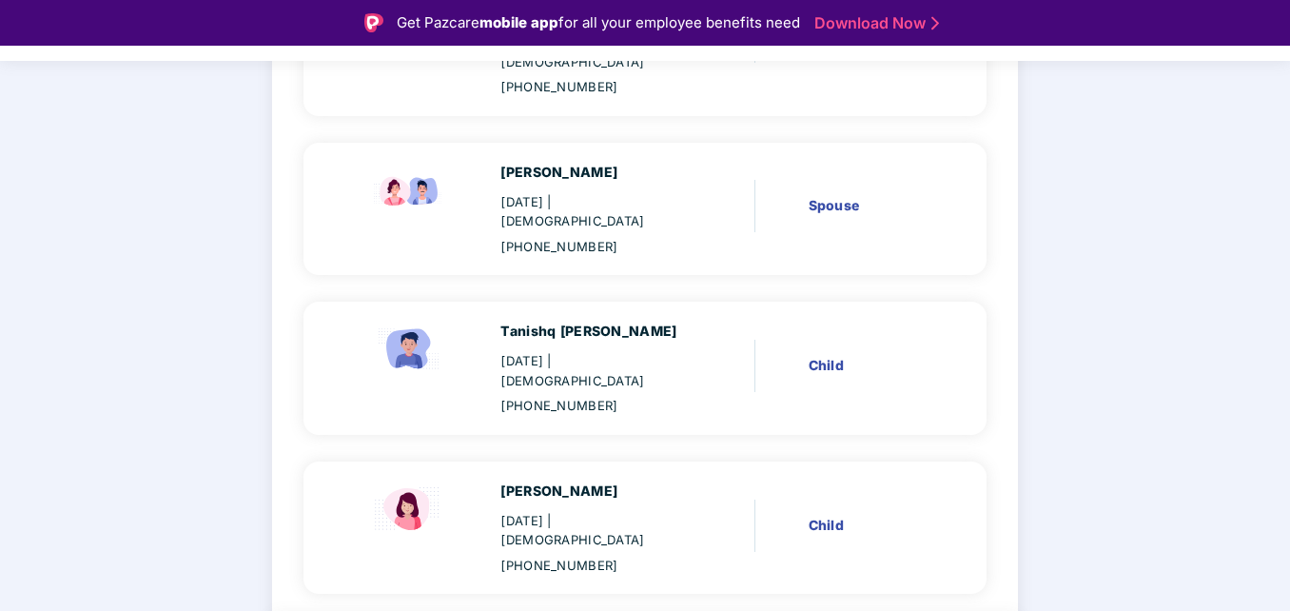
scroll to position [200, 0]
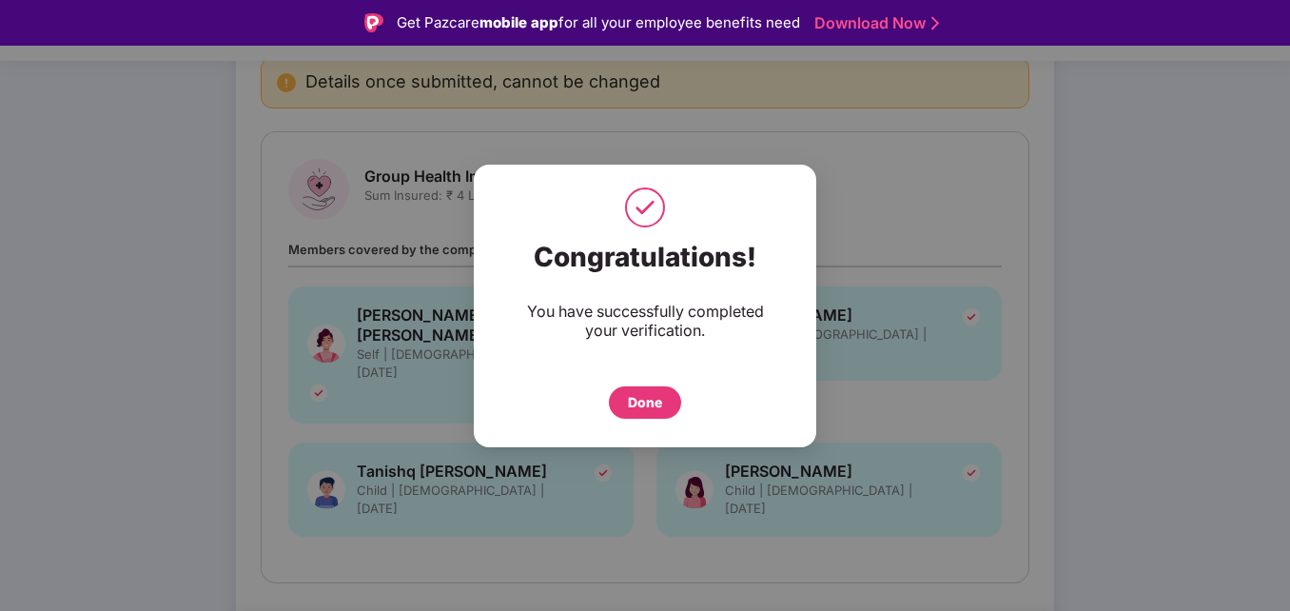
click at [644, 402] on div "Done" at bounding box center [645, 402] width 34 height 21
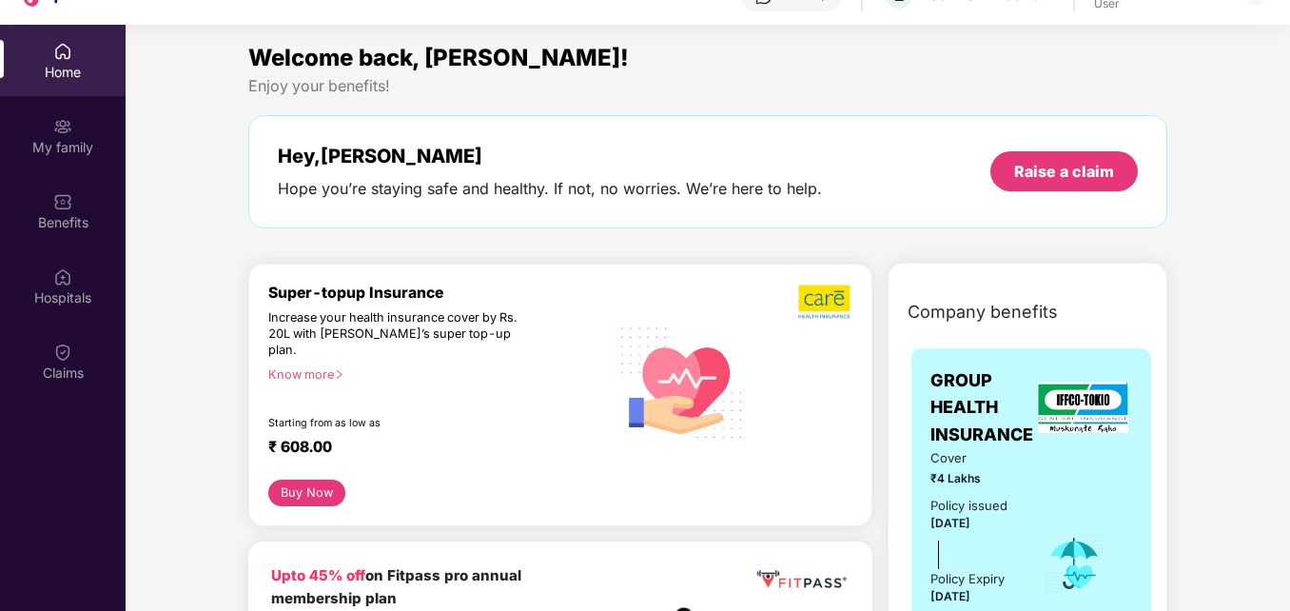
scroll to position [107, 0]
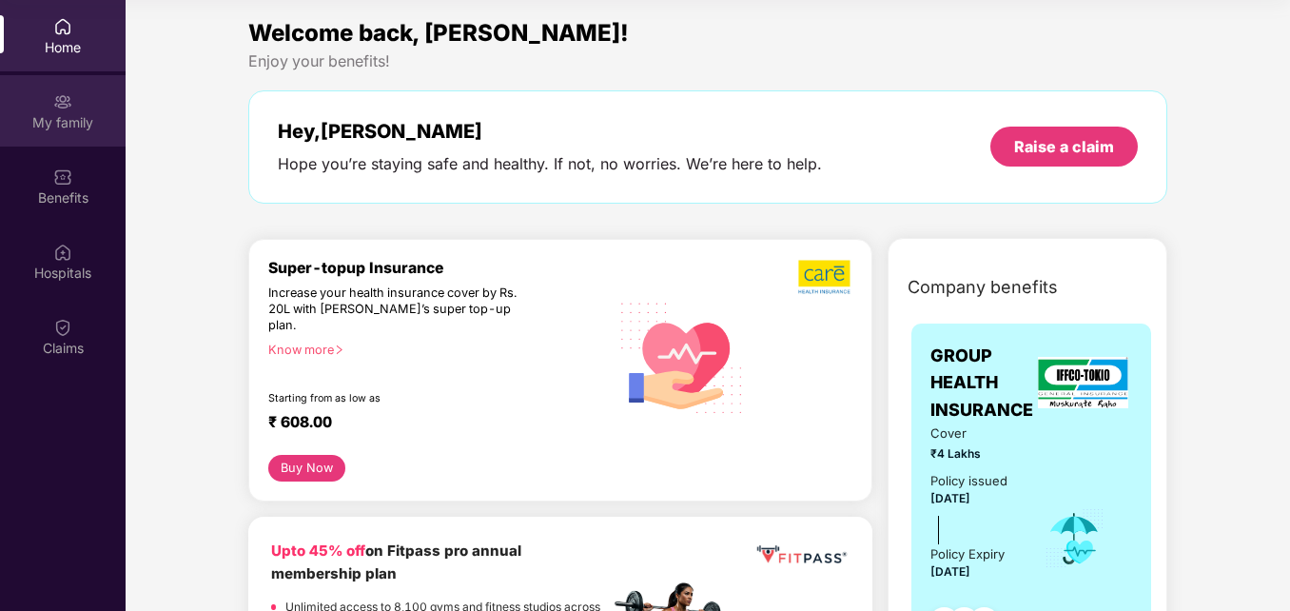
click at [72, 118] on div "My family" at bounding box center [63, 122] width 126 height 19
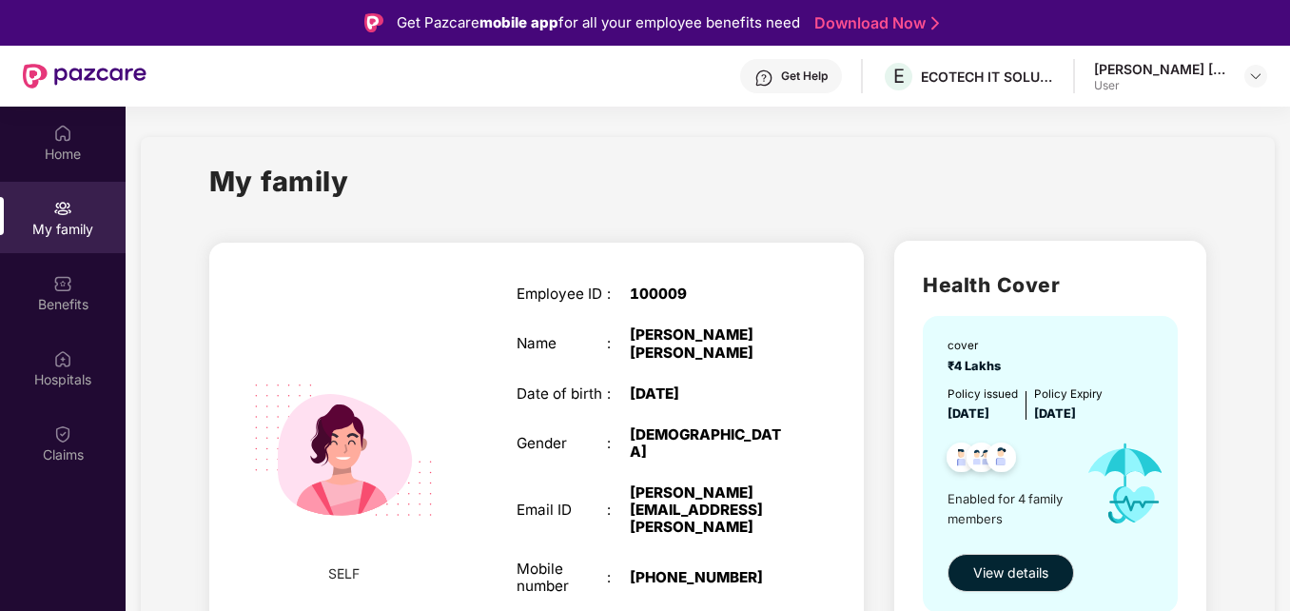
scroll to position [107, 0]
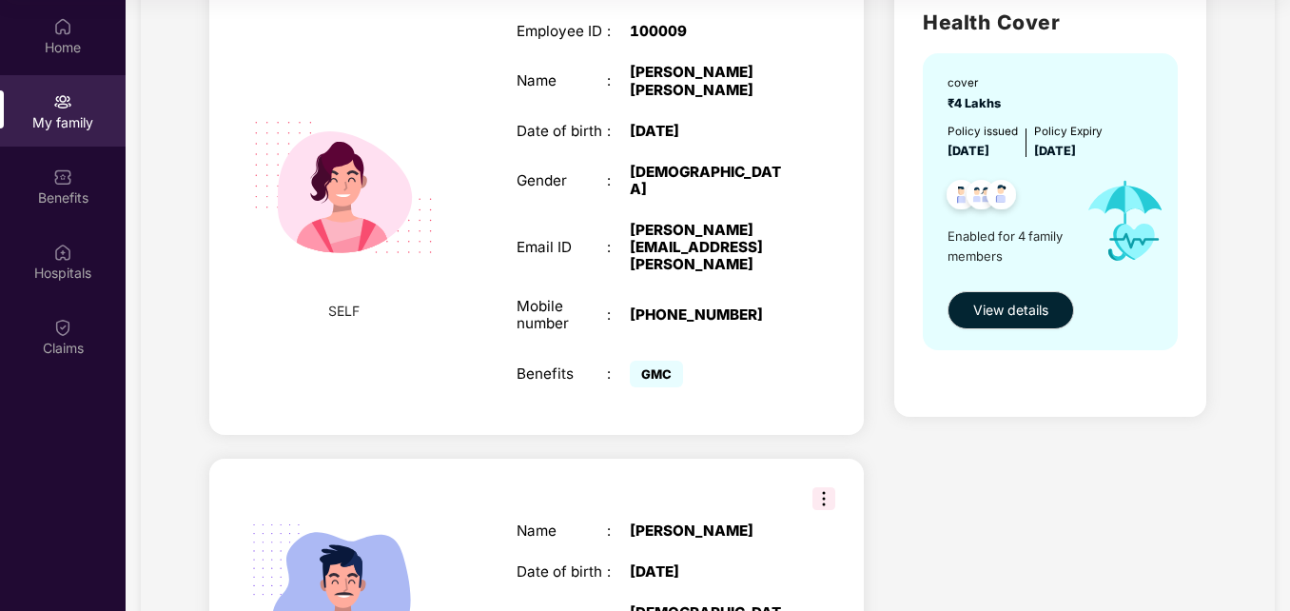
scroll to position [78, 0]
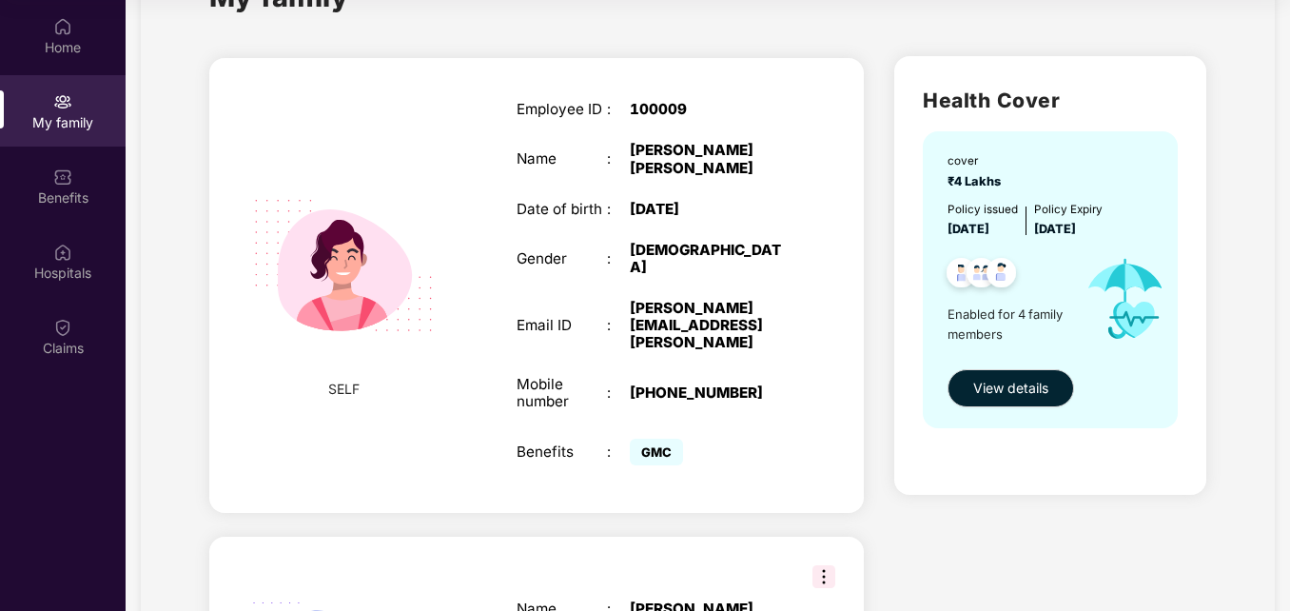
click at [828, 565] on img at bounding box center [824, 576] width 23 height 23
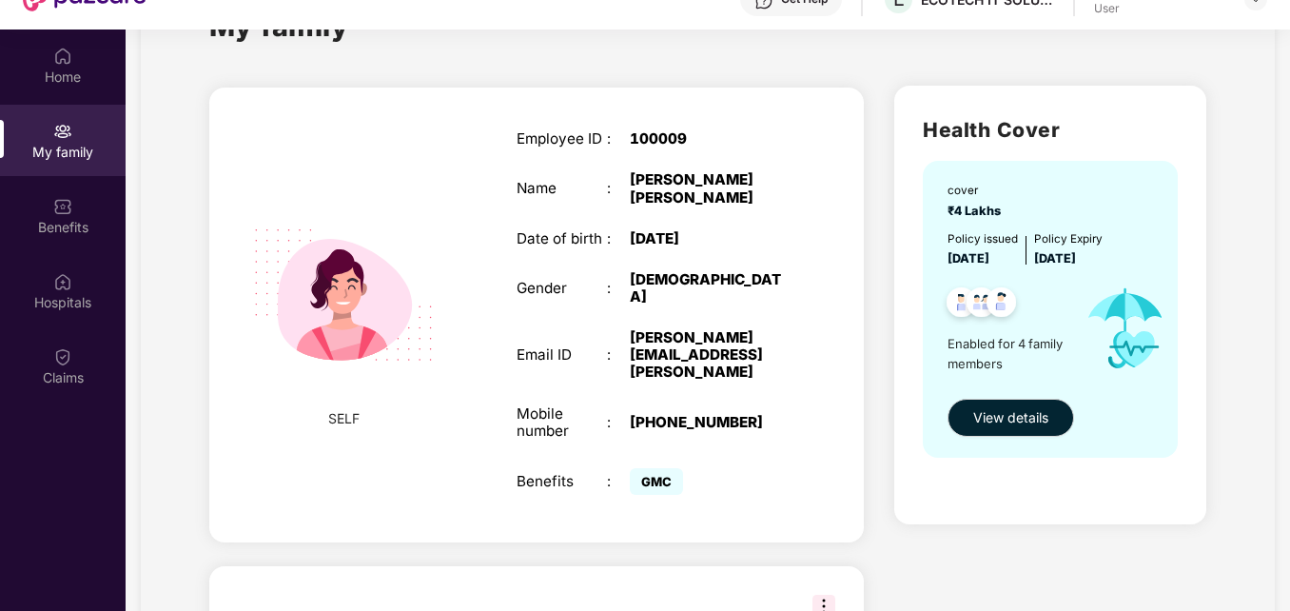
scroll to position [0, 0]
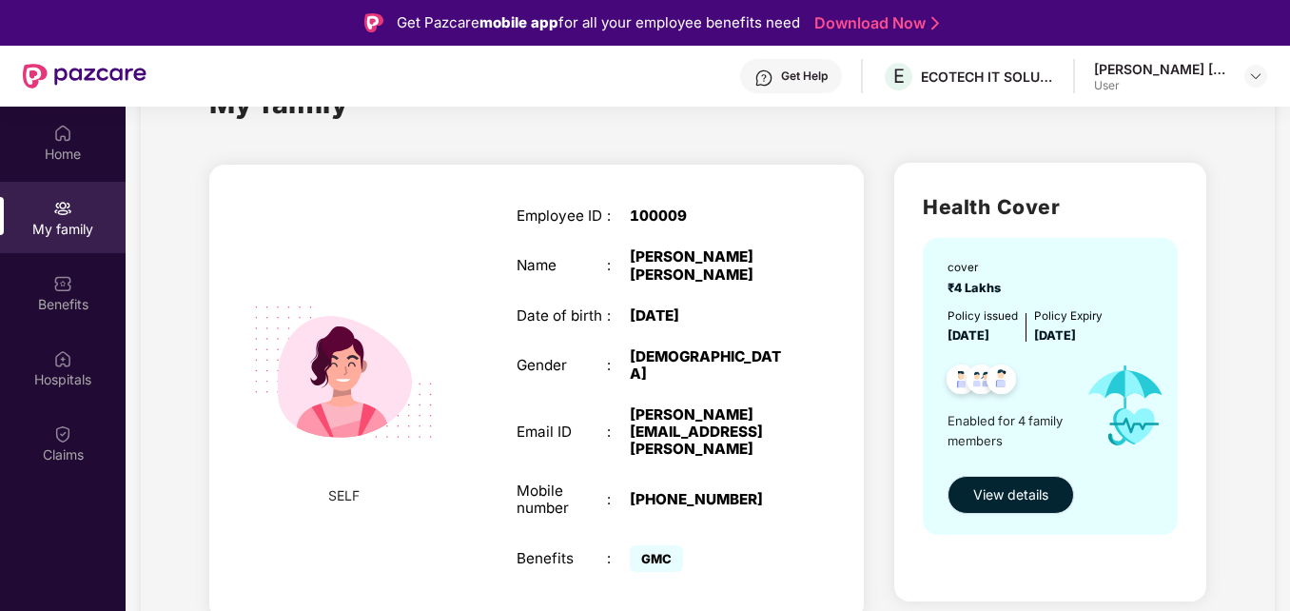
click at [1019, 500] on span "View details" at bounding box center [1010, 494] width 75 height 21
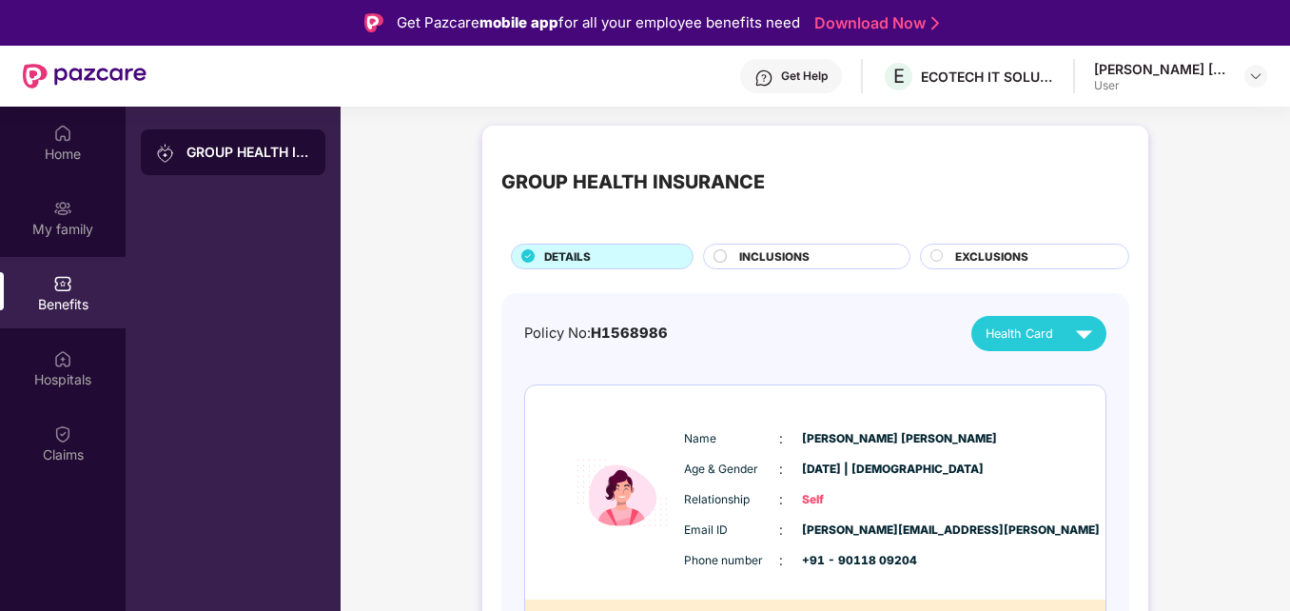
click at [802, 251] on span "INCLUSIONS" at bounding box center [774, 256] width 70 height 17
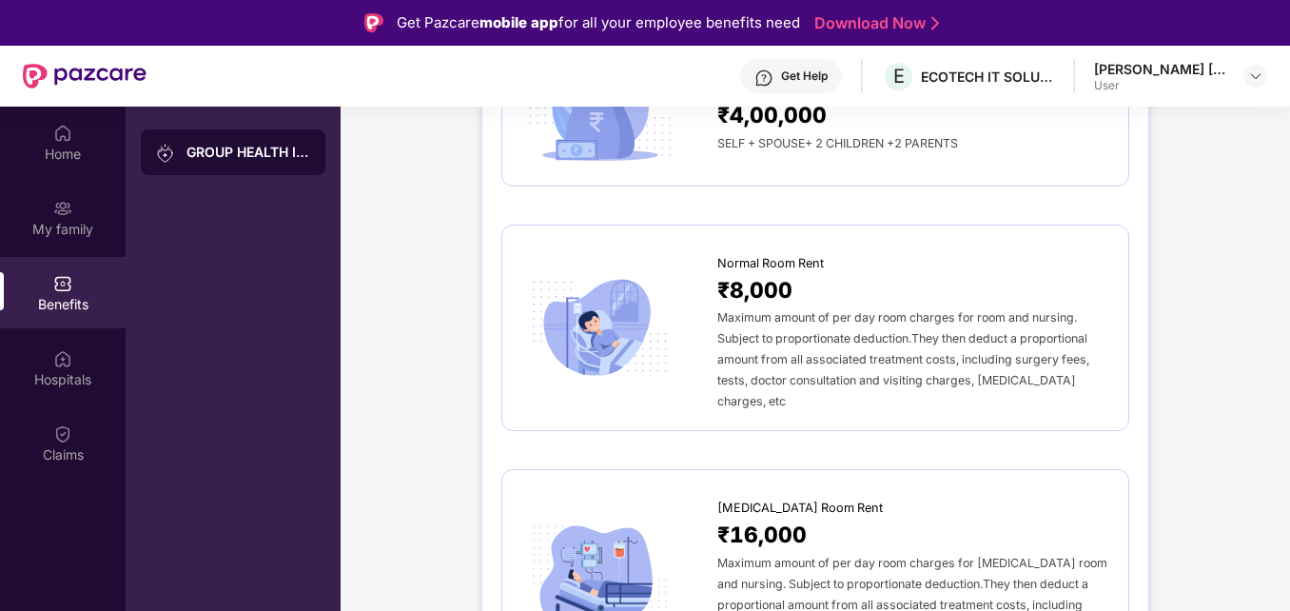
scroll to position [107, 0]
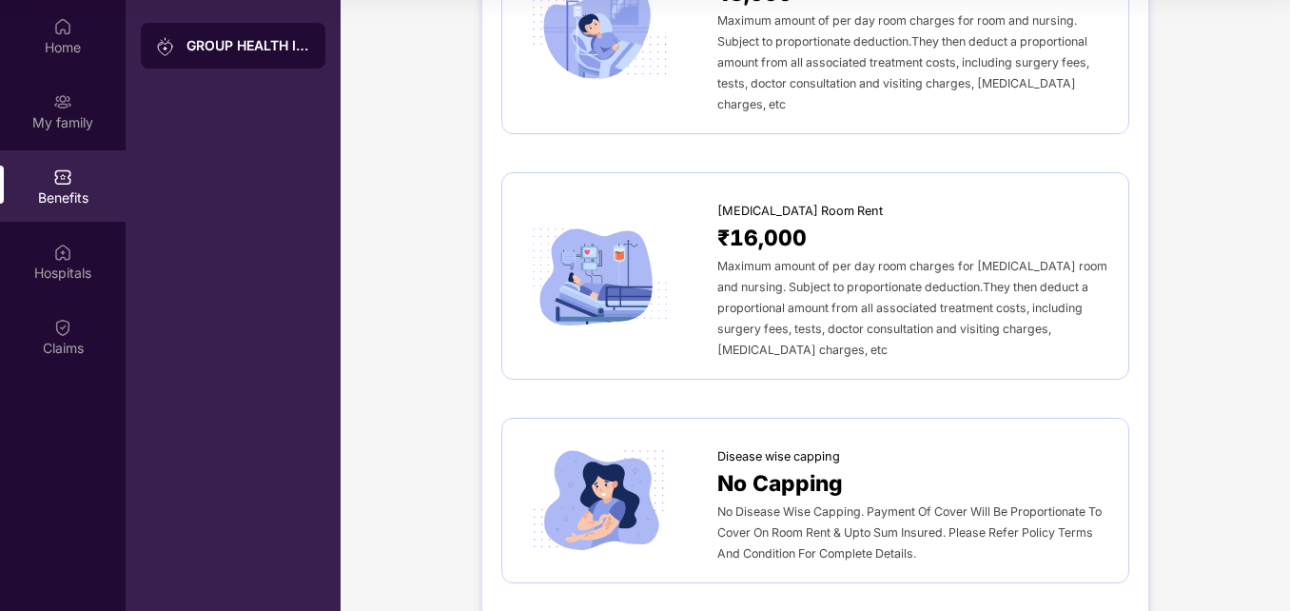
scroll to position [533, 0]
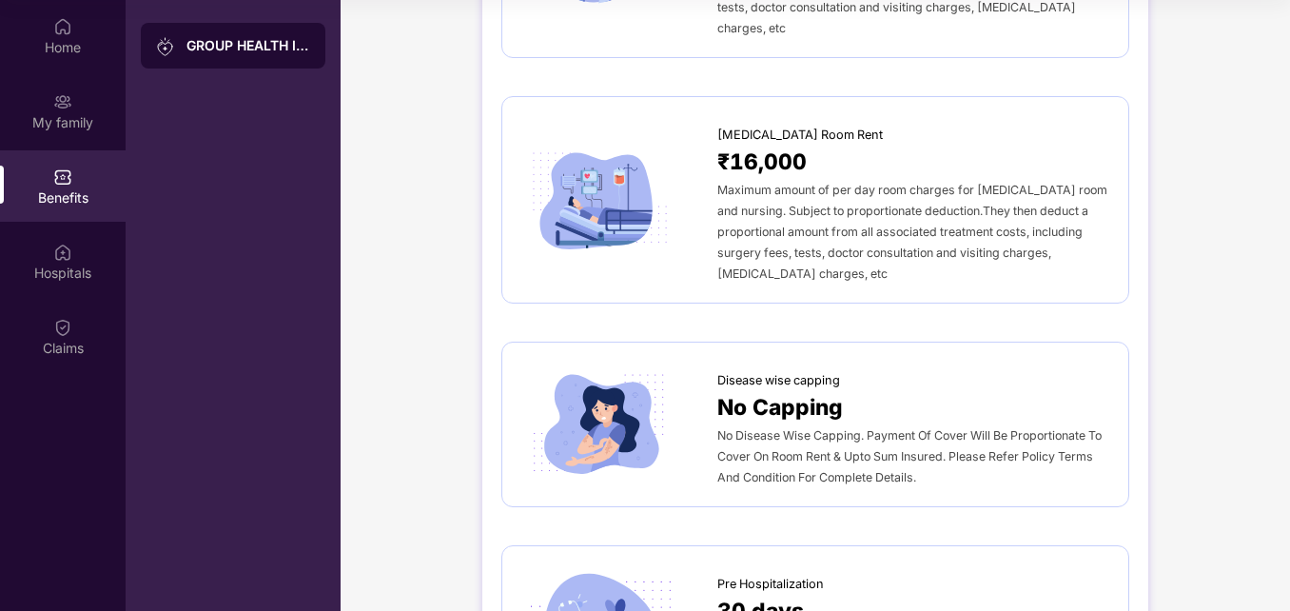
click at [1022, 594] on div "30 days" at bounding box center [913, 611] width 392 height 34
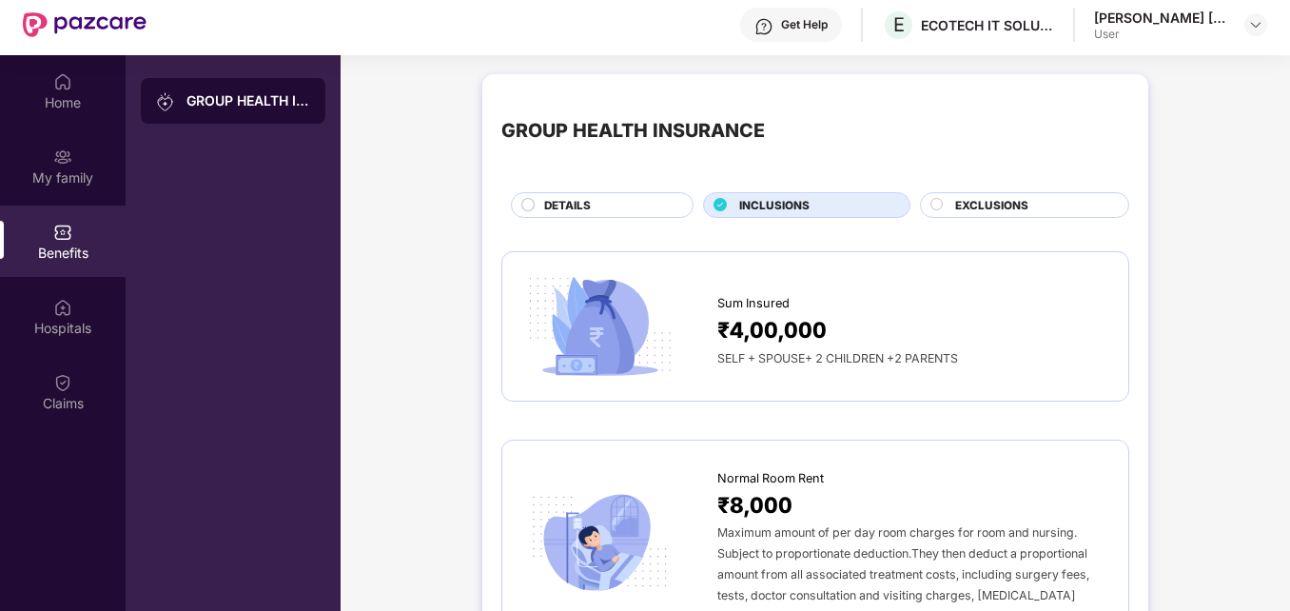
scroll to position [0, 0]
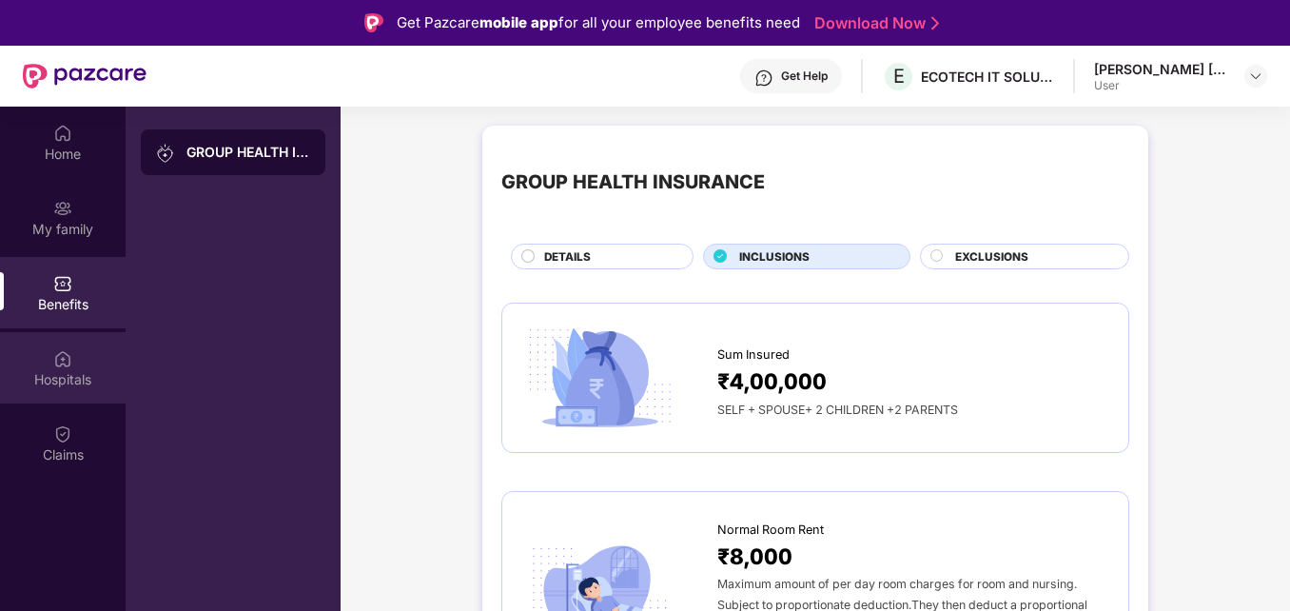
click at [61, 376] on div "Hospitals" at bounding box center [63, 379] width 126 height 19
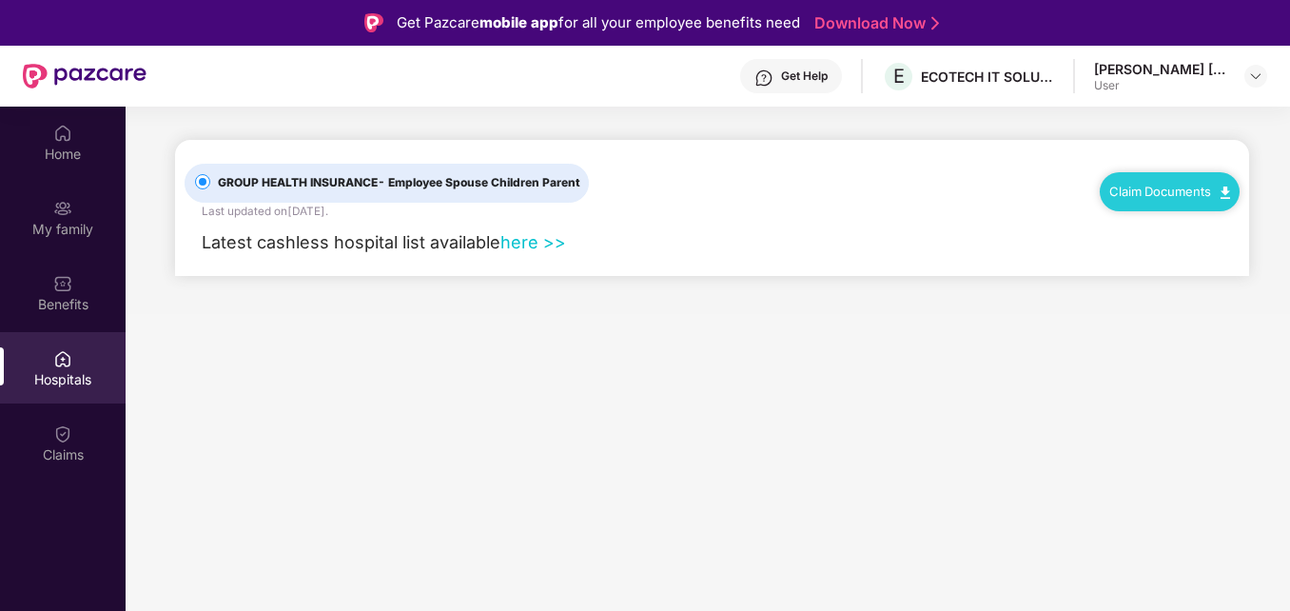
click at [533, 239] on link "here >>" at bounding box center [533, 242] width 66 height 20
